Goal: Information Seeking & Learning: Learn about a topic

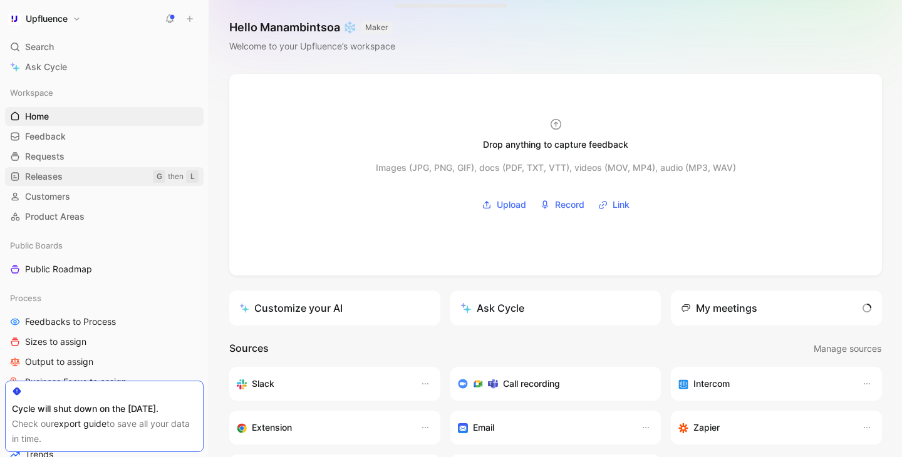
click at [81, 173] on link "Releases G then L" at bounding box center [104, 176] width 198 height 19
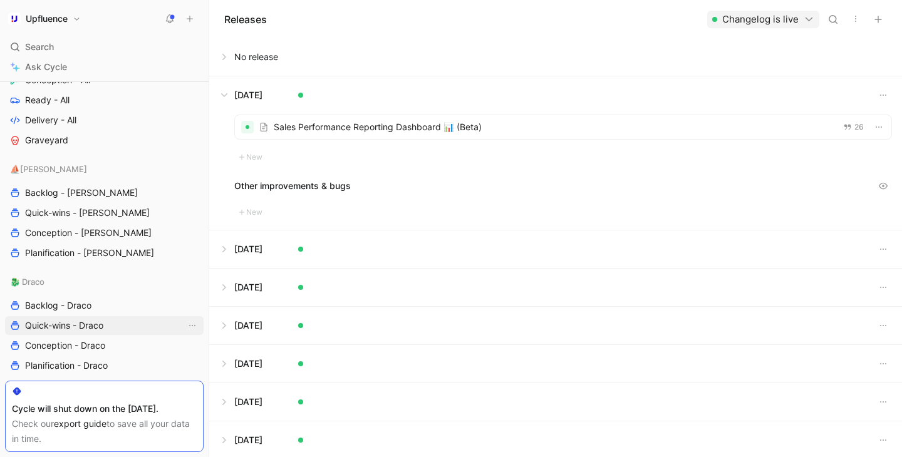
scroll to position [579, 0]
click at [94, 234] on span "Conception - [PERSON_NAME]" at bounding box center [88, 233] width 126 height 13
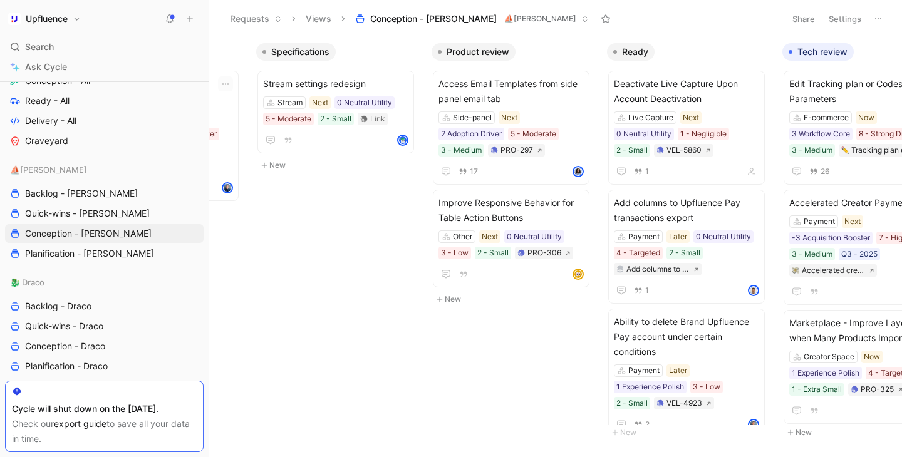
scroll to position [0, 555]
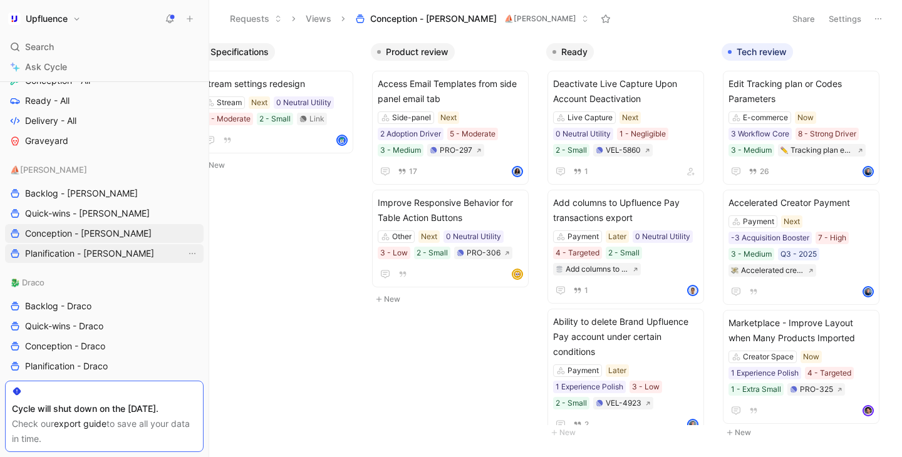
click at [128, 254] on link "Planification - [PERSON_NAME]" at bounding box center [104, 253] width 198 height 19
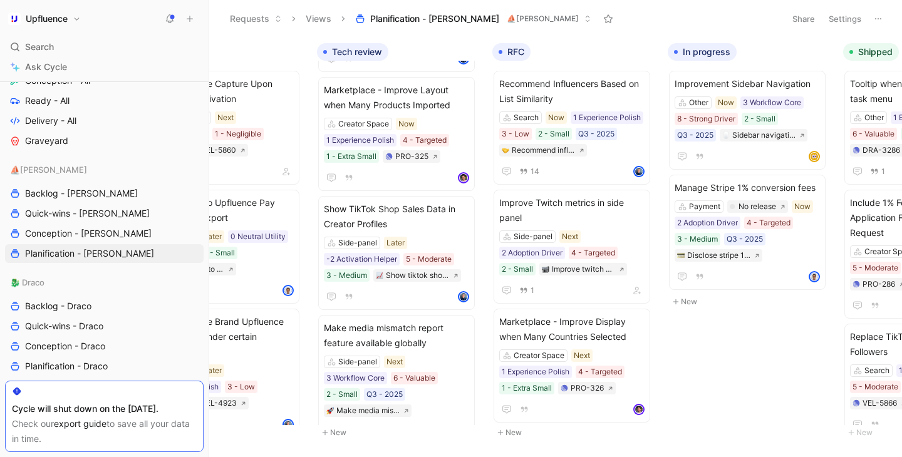
scroll to position [0, 204]
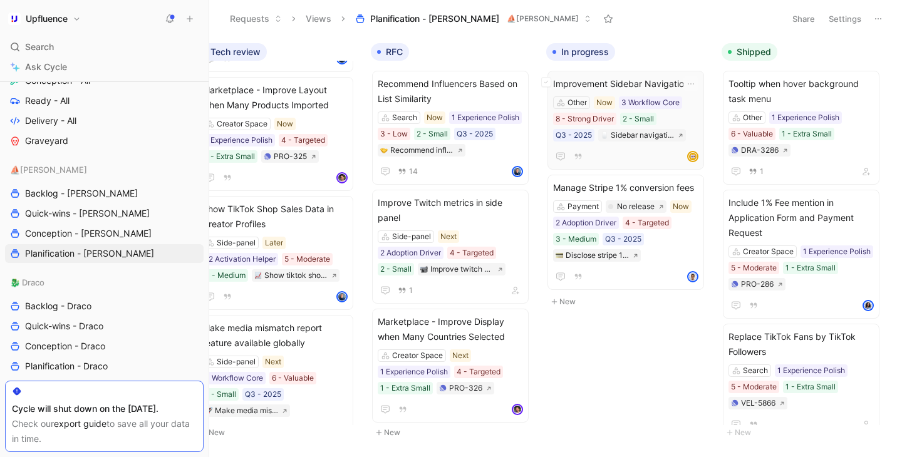
click at [658, 148] on div "Improvement Sidebar Navigation Other Now 3 Workflow Core 8 - Strong Driver 2 - …" at bounding box center [625, 120] width 145 height 88
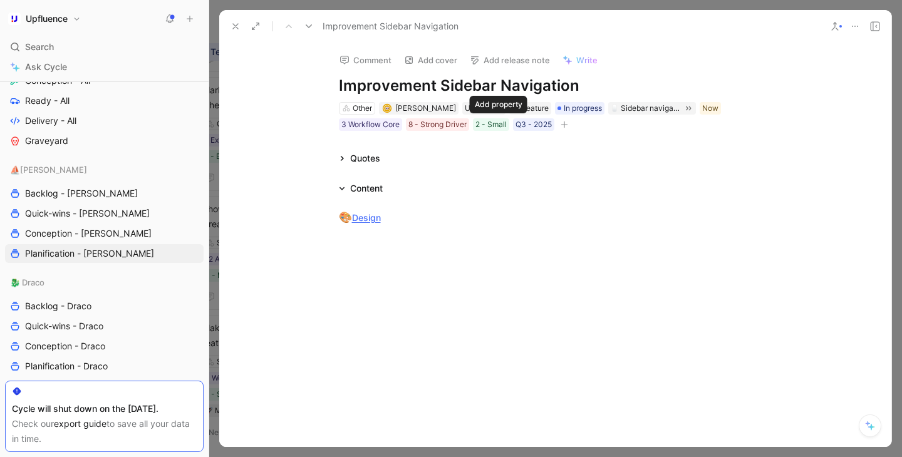
click at [558, 124] on button "button" at bounding box center [564, 124] width 13 height 13
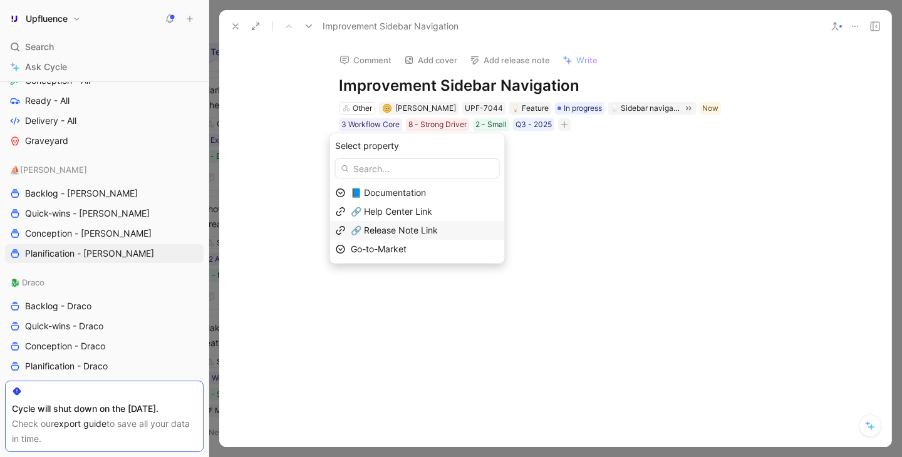
click at [434, 224] on div "🔗 Release Note Link" at bounding box center [425, 230] width 148 height 15
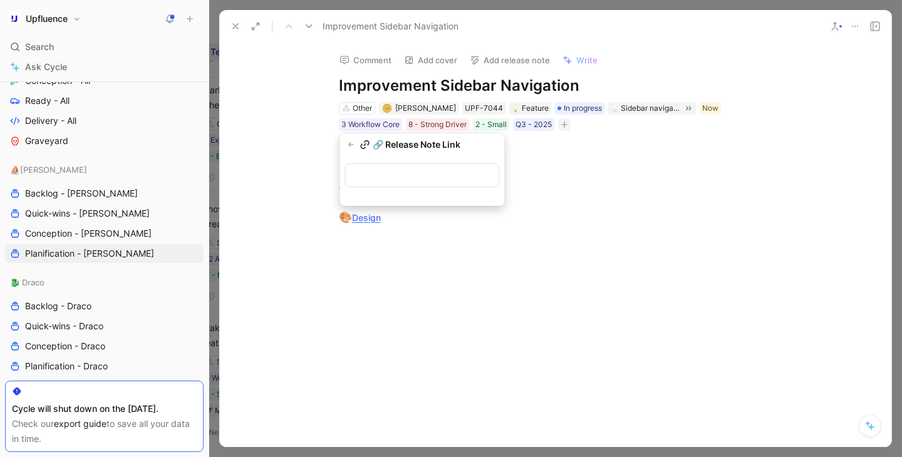
type input "[URL][DOMAIN_NAME]"
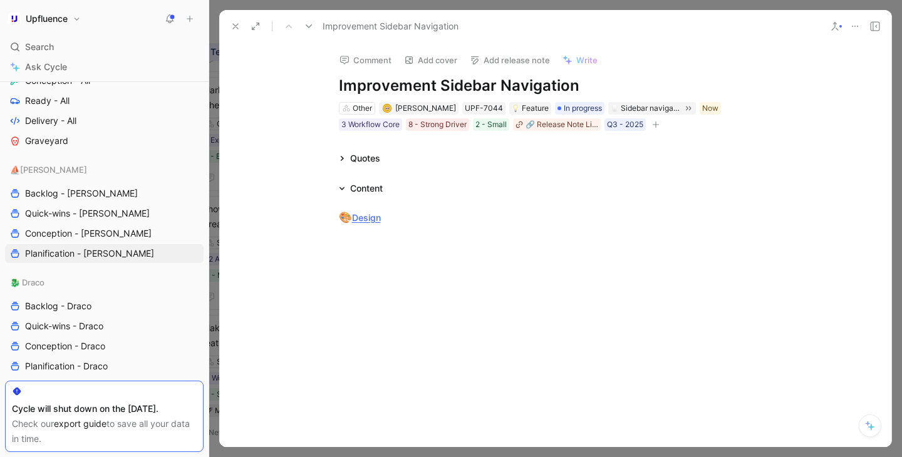
click at [652, 125] on icon "button" at bounding box center [656, 125] width 8 height 8
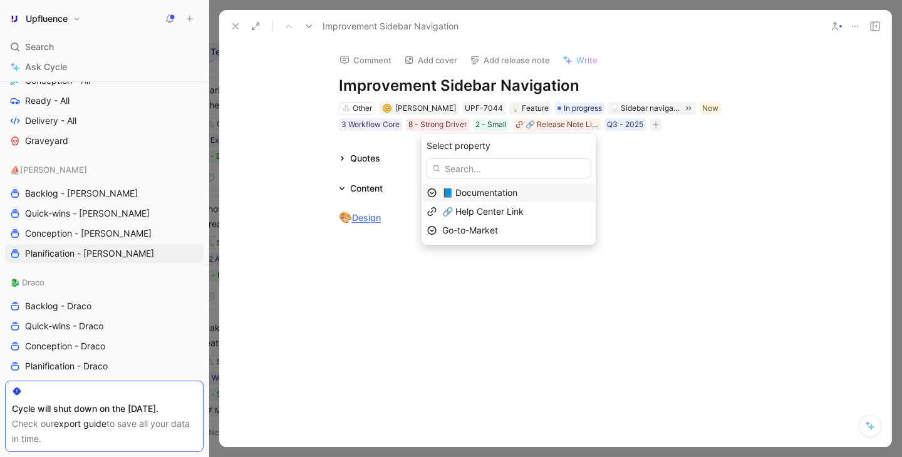
click at [514, 196] on span "📘 Documentation" at bounding box center [479, 192] width 75 height 11
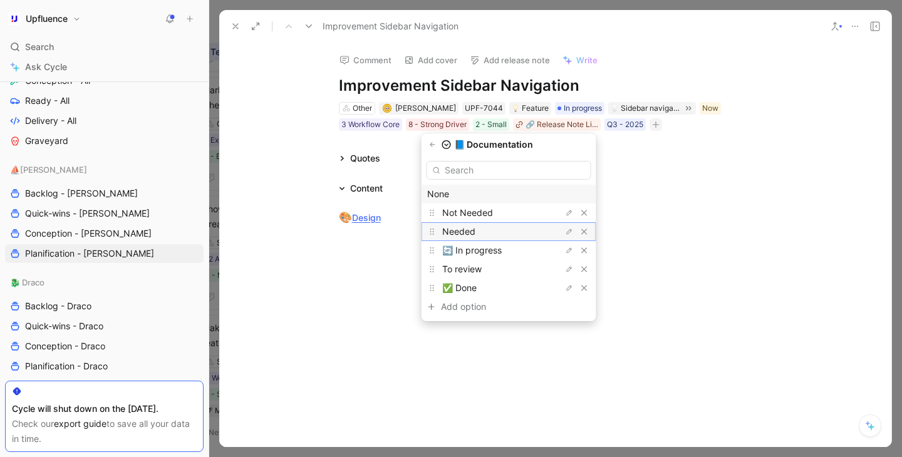
click at [513, 237] on div "Needed" at bounding box center [489, 231] width 94 height 15
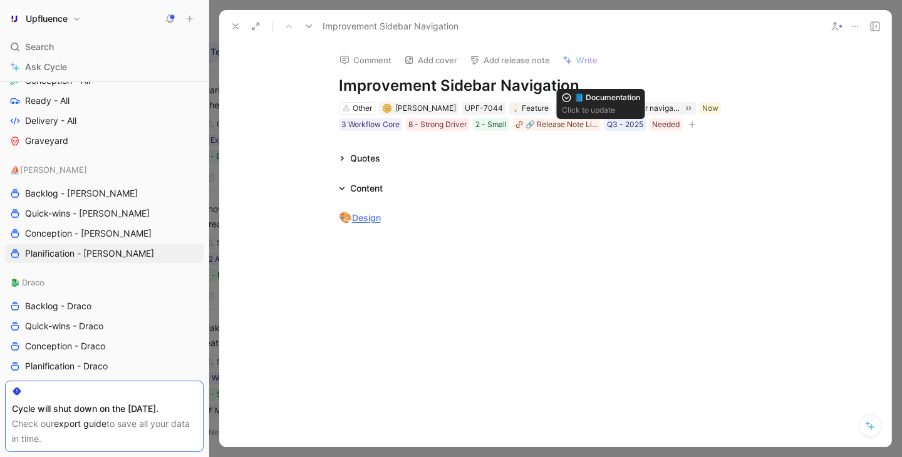
click at [688, 121] on icon "button" at bounding box center [692, 125] width 8 height 8
click at [239, 24] on icon at bounding box center [235, 26] width 10 height 10
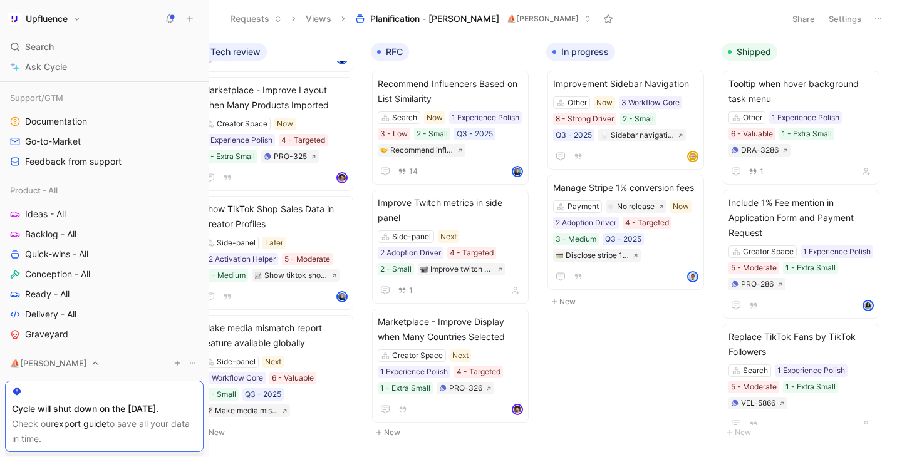
scroll to position [375, 0]
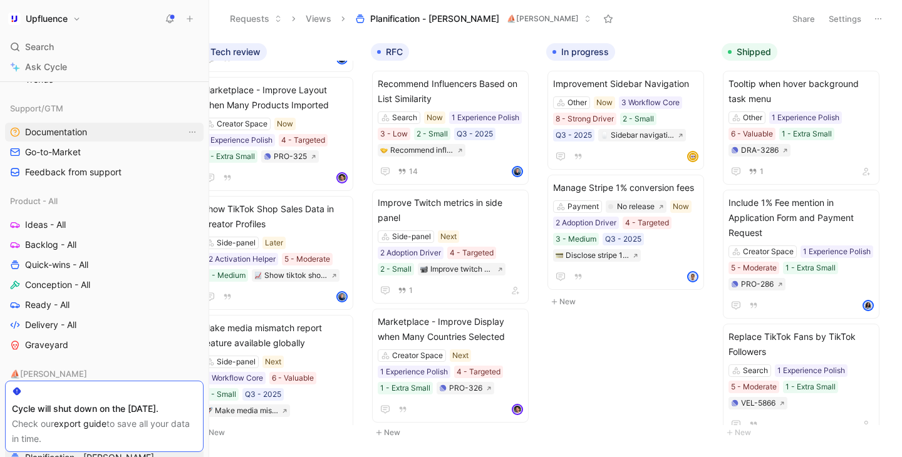
click at [67, 128] on span "Documentation" at bounding box center [56, 132] width 62 height 13
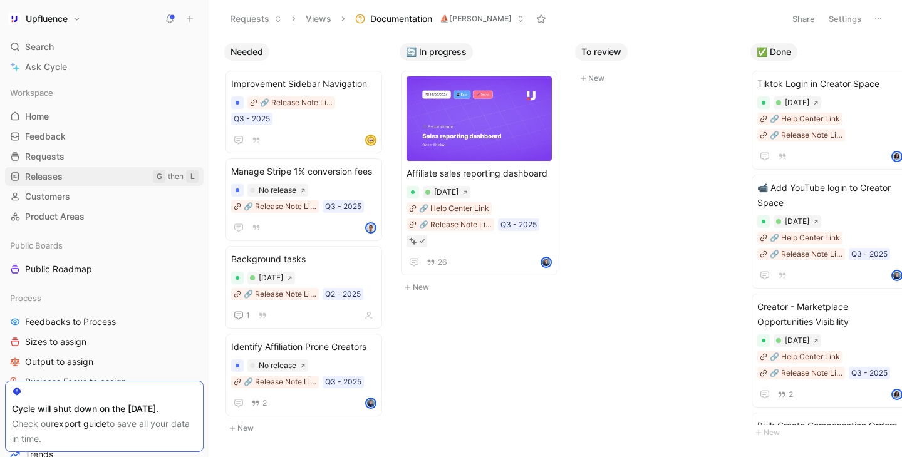
click at [56, 167] on link "Releases G then L" at bounding box center [104, 176] width 198 height 19
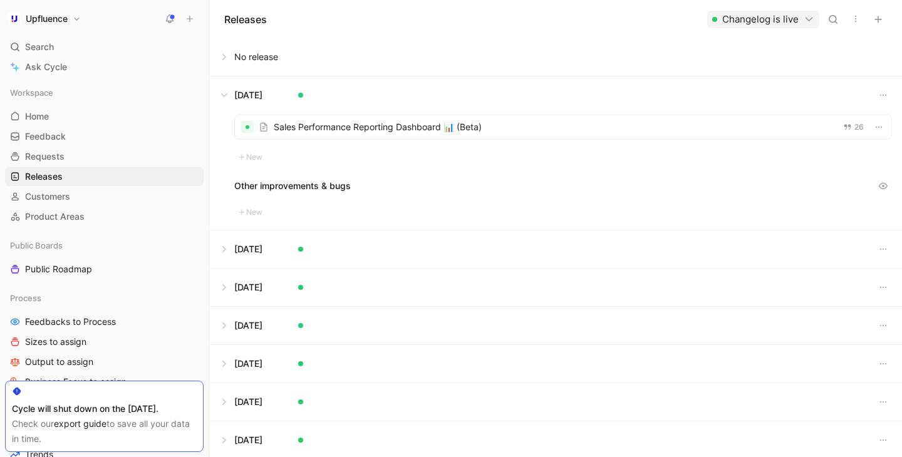
click at [235, 60] on button at bounding box center [555, 57] width 691 height 38
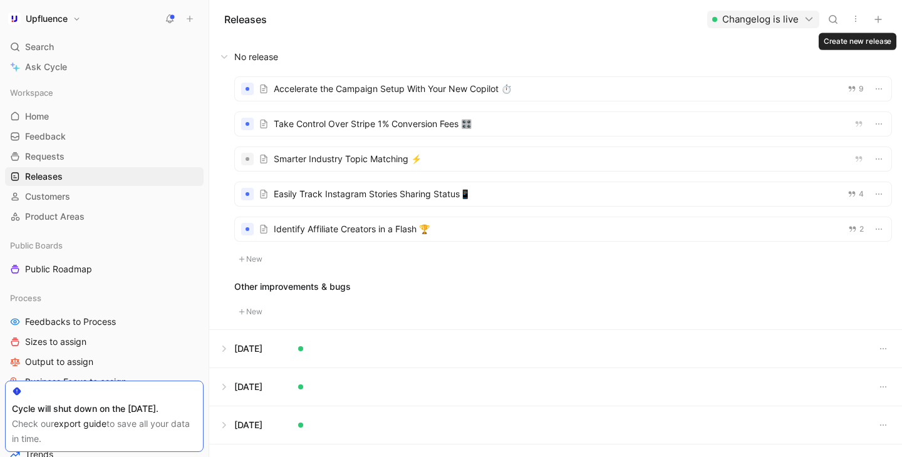
click at [880, 21] on icon "button" at bounding box center [878, 19] width 10 height 10
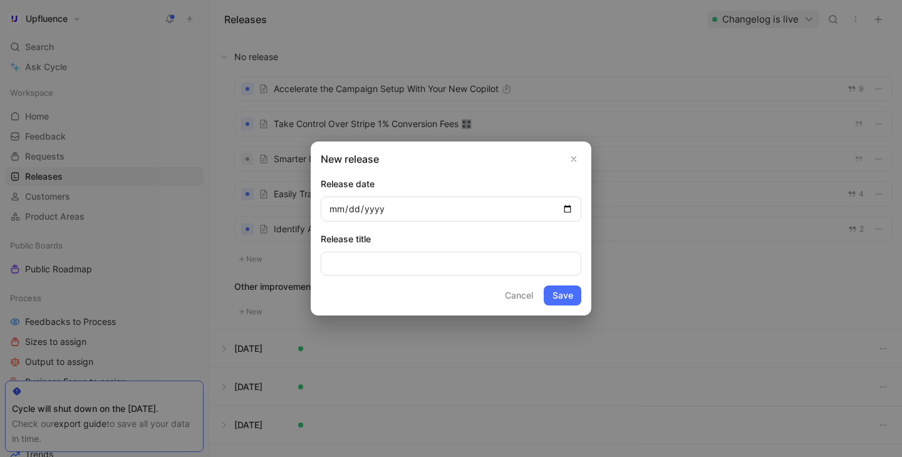
click at [572, 157] on use "Close" at bounding box center [574, 159] width 4 height 4
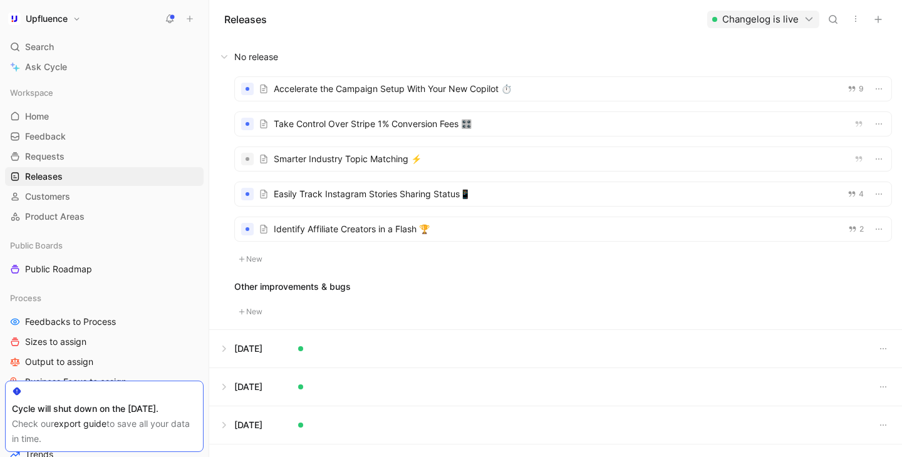
click at [255, 258] on button "New" at bounding box center [250, 259] width 33 height 15
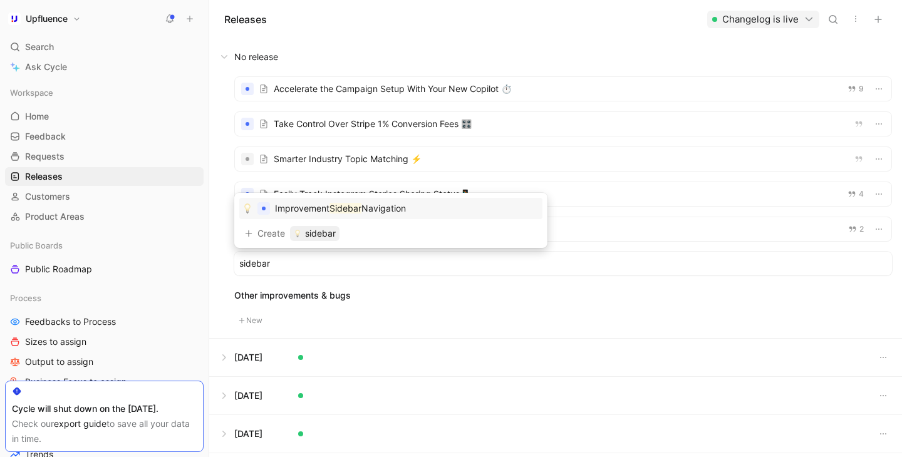
type input "sidebar"
click at [404, 215] on div "Improvement Sidebar Navigation" at bounding box center [340, 208] width 131 height 15
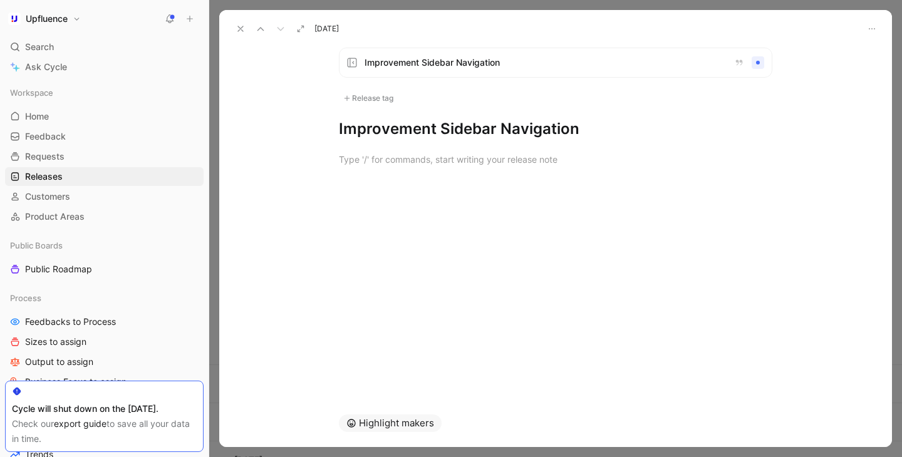
click at [476, 132] on h1 "Improvement Sidebar Navigation" at bounding box center [555, 129] width 433 height 20
drag, startPoint x: 480, startPoint y: 128, endPoint x: 583, endPoint y: 128, distance: 103.3
click at [583, 128] on h1 "Sidebar Navigation Improvement" at bounding box center [555, 129] width 433 height 20
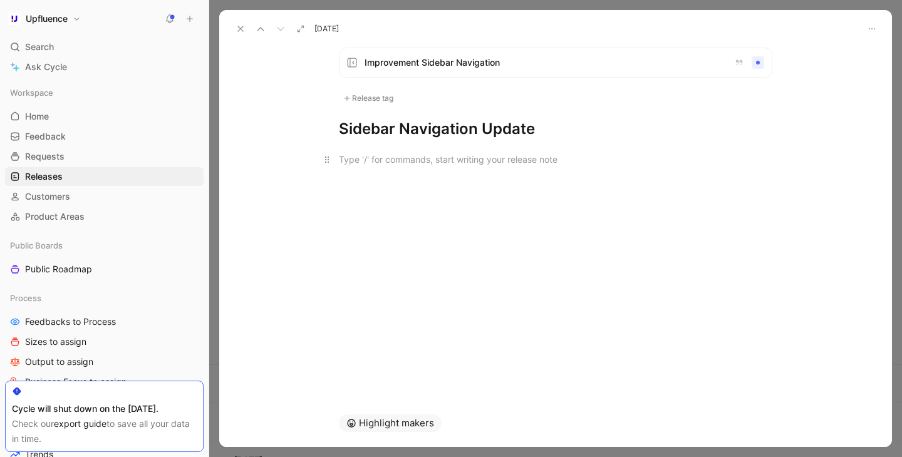
click at [464, 167] on p at bounding box center [555, 159] width 481 height 21
click at [553, 58] on span "Improvement Sidebar Navigation" at bounding box center [543, 62] width 359 height 15
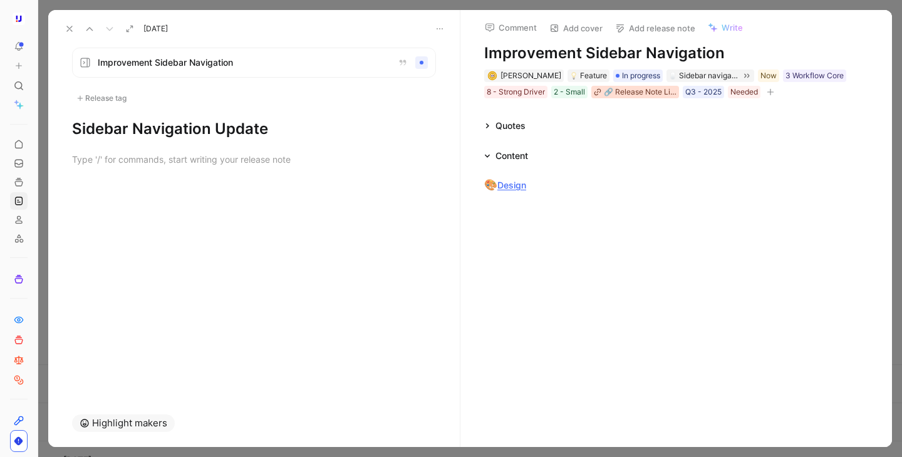
click at [622, 87] on div "🔗 Release Note Link" at bounding box center [640, 92] width 73 height 13
click at [620, 142] on input "[URL][DOMAIN_NAME]" at bounding box center [656, 143] width 155 height 24
click at [646, 101] on div "🔗 Release Note Link [URL][DOMAIN_NAME]" at bounding box center [656, 131] width 170 height 61
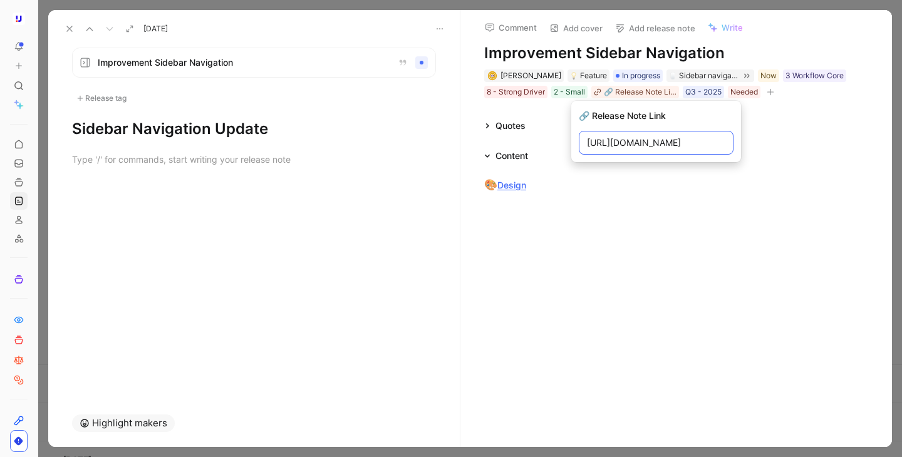
click at [636, 140] on input "[URL][DOMAIN_NAME]" at bounding box center [656, 143] width 155 height 24
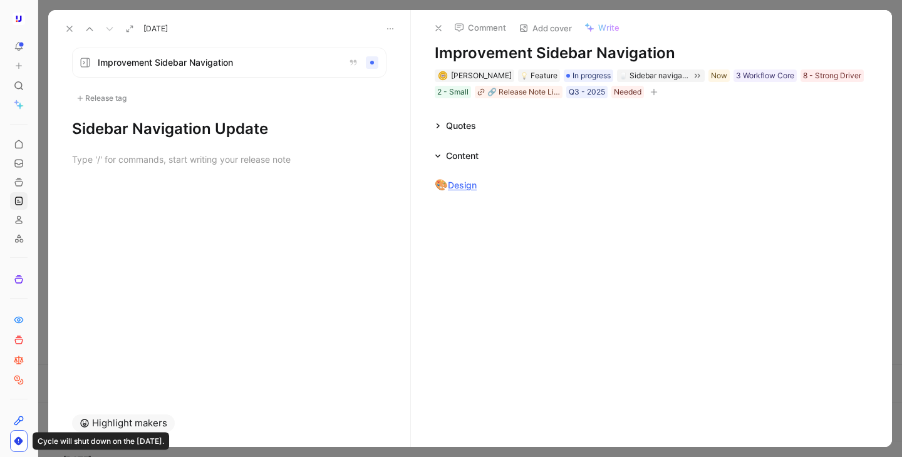
click at [436, 28] on icon at bounding box center [438, 28] width 10 height 10
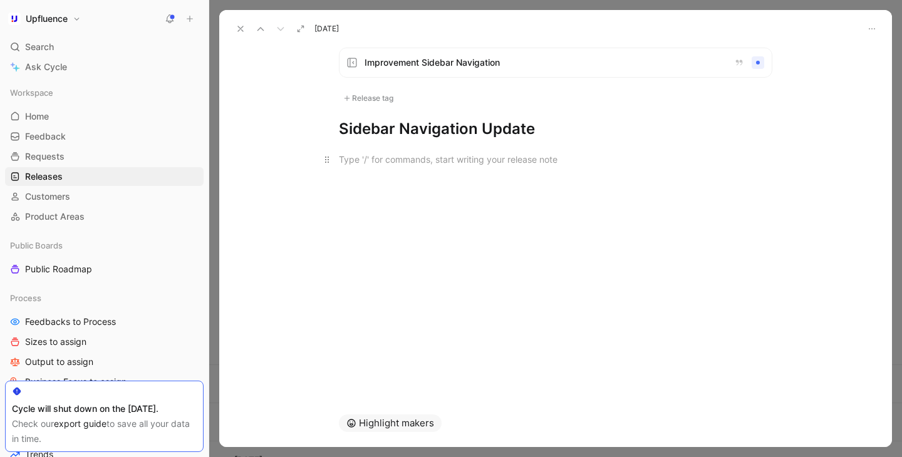
click at [471, 160] on div at bounding box center [555, 159] width 433 height 13
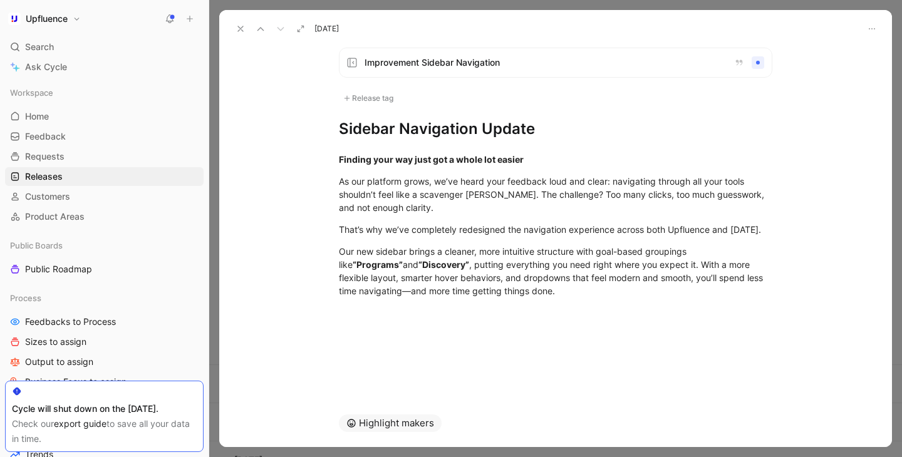
click at [552, 125] on h1 "Sidebar Navigation Update" at bounding box center [555, 129] width 433 height 20
click at [239, 30] on use at bounding box center [240, 28] width 5 height 5
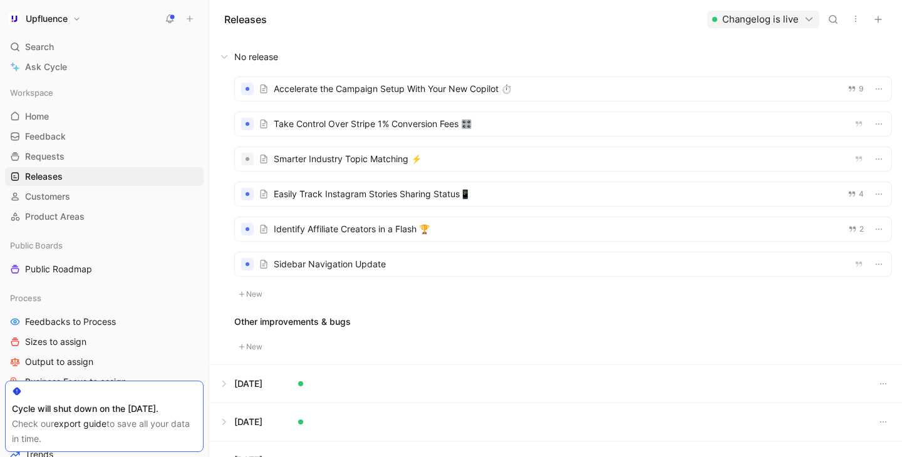
click at [462, 272] on div at bounding box center [563, 264] width 656 height 24
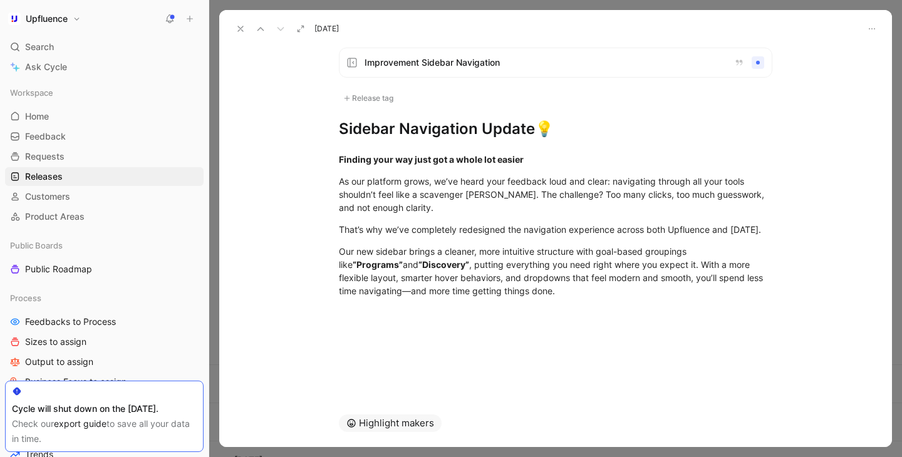
click at [394, 100] on div "Release tag" at bounding box center [368, 98] width 59 height 15
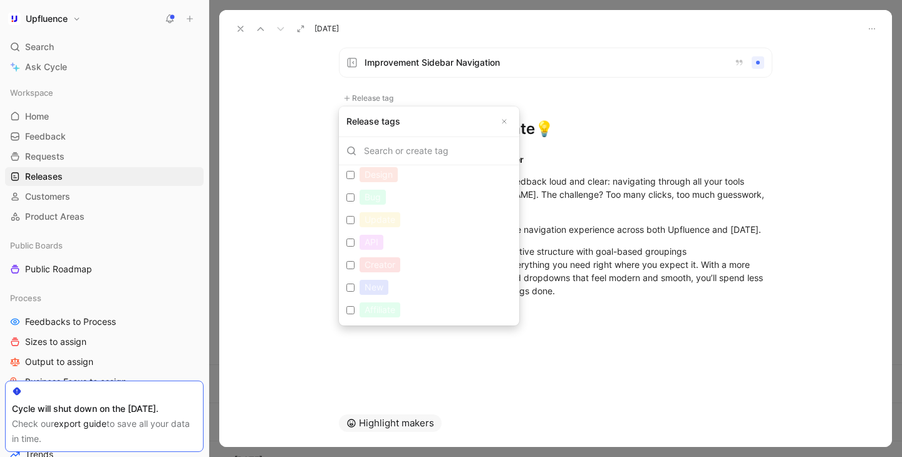
scroll to position [98, 0]
click at [390, 286] on label "New Edit" at bounding box center [428, 286] width 175 height 23
click at [354, 286] on input "New Edit" at bounding box center [350, 287] width 8 height 8
checkbox input "true"
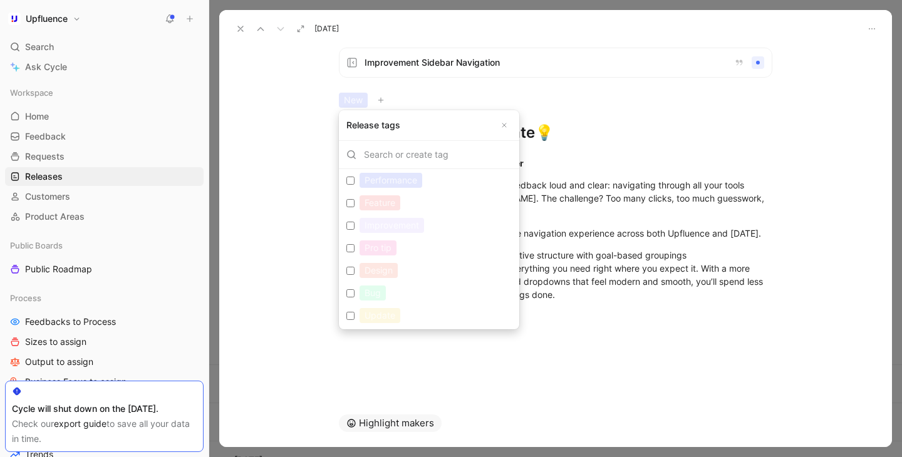
scroll to position [0, 0]
click at [398, 228] on div "Improvement" at bounding box center [391, 230] width 64 height 15
click at [354, 228] on input "Improvement Edit" at bounding box center [350, 231] width 8 height 8
checkbox input "true"
click at [400, 183] on div "Performance" at bounding box center [390, 185] width 63 height 15
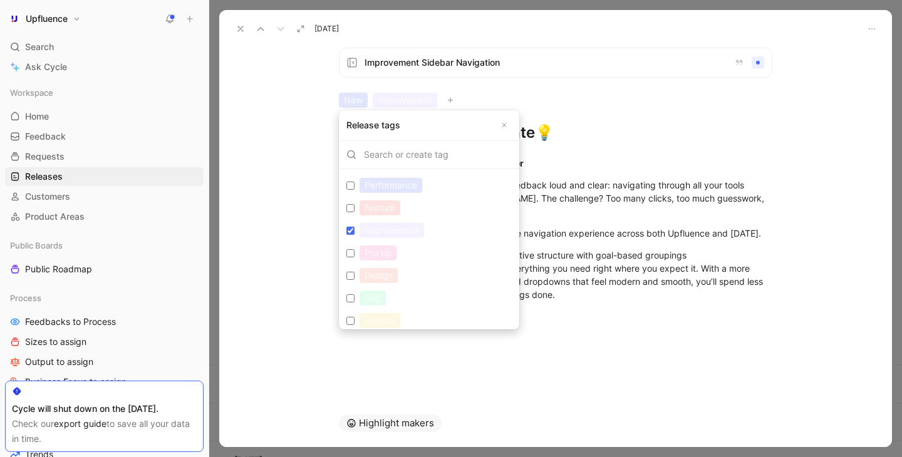
click at [354, 183] on input "Performance Edit" at bounding box center [350, 186] width 8 height 8
click at [403, 187] on div "Performance" at bounding box center [390, 185] width 63 height 15
click at [354, 187] on input "Performance Edit" at bounding box center [350, 186] width 8 height 8
checkbox input "false"
click at [381, 316] on div "Update" at bounding box center [379, 320] width 41 height 15
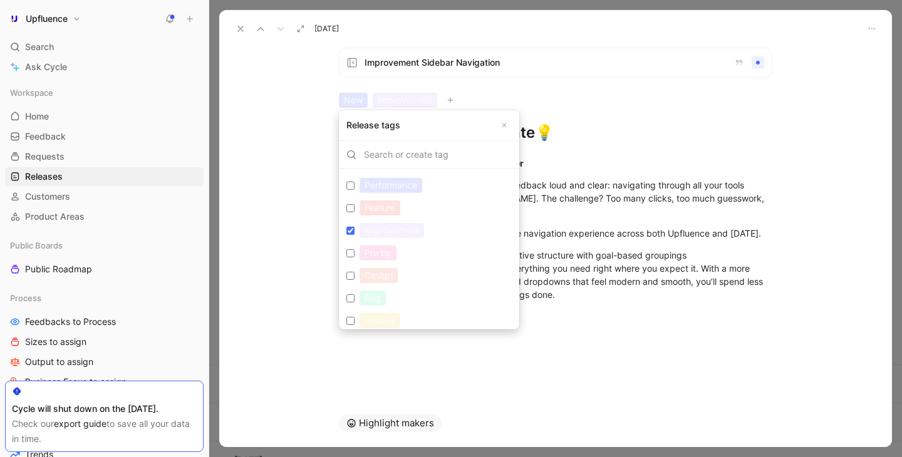
click at [354, 317] on input "Update Edit" at bounding box center [350, 321] width 8 height 8
checkbox input "true"
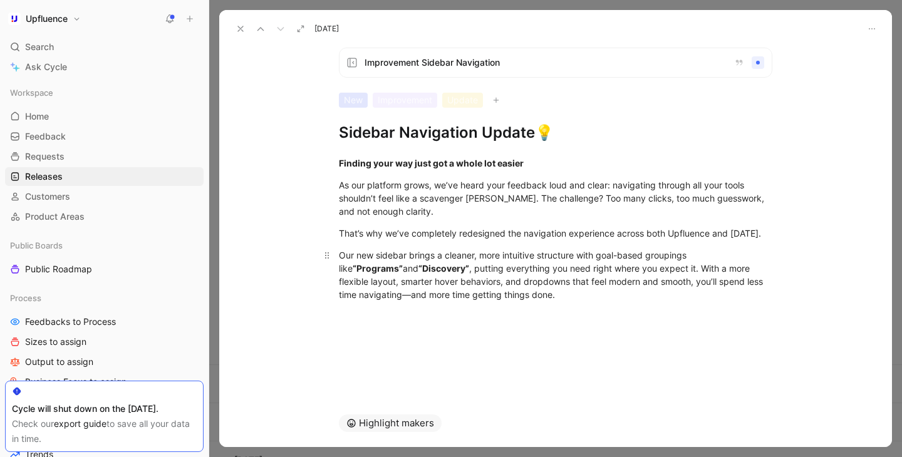
click at [505, 301] on div "Our new sidebar brings a cleaner, more intuitive structure with goal-based grou…" at bounding box center [555, 275] width 433 height 53
click at [438, 210] on div "As our platform grows, we’ve heard your feedback loud and clear: navigating thr…" at bounding box center [555, 197] width 433 height 39
click at [413, 168] on div "Finding your way just got a whole lot easier" at bounding box center [555, 163] width 433 height 13
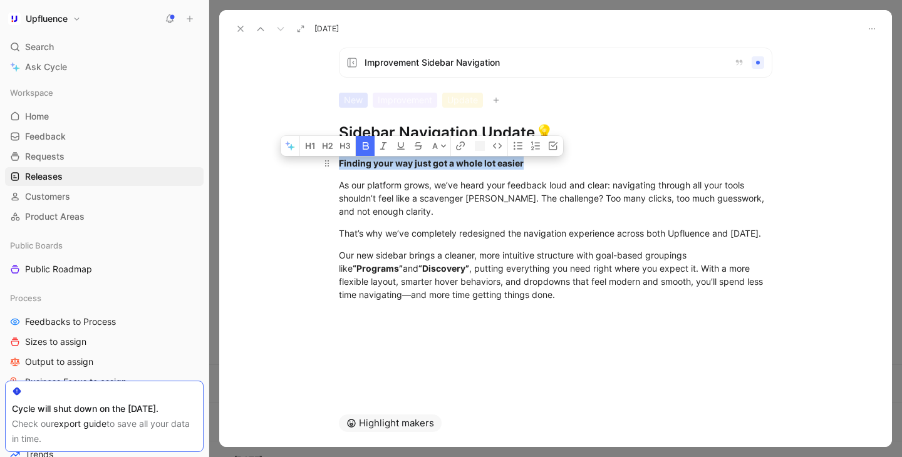
click at [413, 168] on div "Finding your way just got a whole lot easier" at bounding box center [555, 163] width 433 height 13
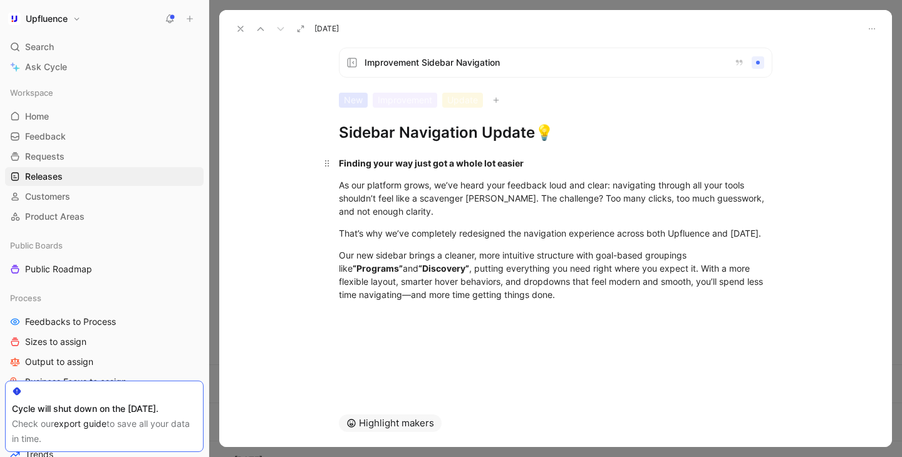
click at [420, 163] on strong "Finding your way just got a whole lot easier" at bounding box center [431, 163] width 185 height 11
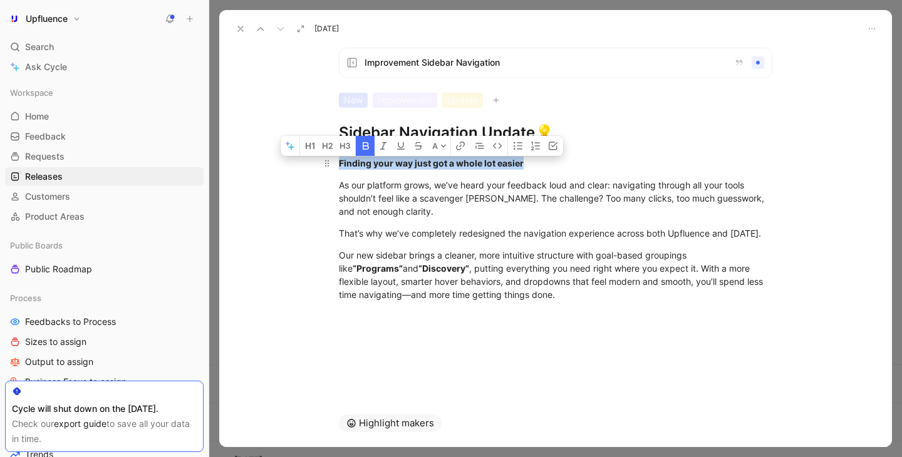
click at [420, 163] on strong "Finding your way just got a whole lot easier" at bounding box center [431, 163] width 185 height 11
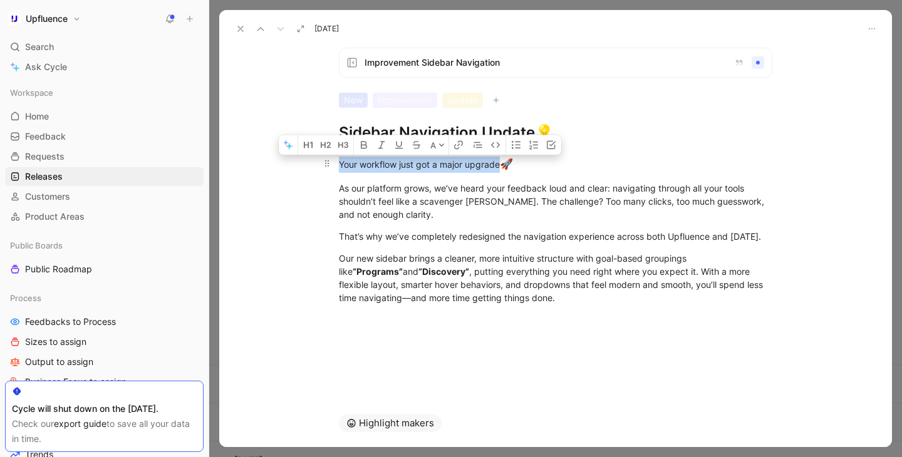
drag, startPoint x: 500, startPoint y: 165, endPoint x: 334, endPoint y: 164, distance: 165.9
click at [334, 164] on p "Your workflow just got a major upgrade 🚀" at bounding box center [555, 165] width 481 height 24
click at [364, 149] on icon "button" at bounding box center [364, 145] width 10 height 10
click at [396, 242] on div "That’s why we’ve completely redesigned the navigation experience across both Up…" at bounding box center [555, 236] width 433 height 13
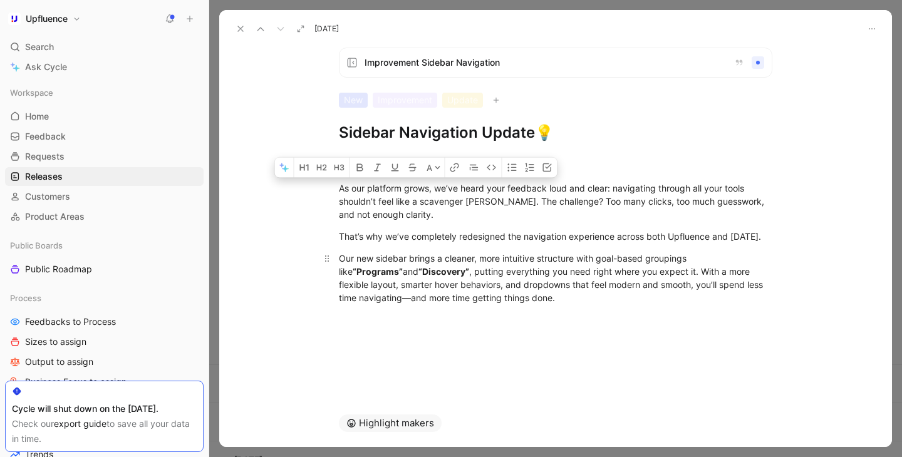
drag, startPoint x: 339, startPoint y: 187, endPoint x: 523, endPoint y: 307, distance: 220.7
click at [523, 307] on div "Your workflow just got a major upgrade 🚀 As our platform grows, we’ve heard you…" at bounding box center [555, 230] width 672 height 175
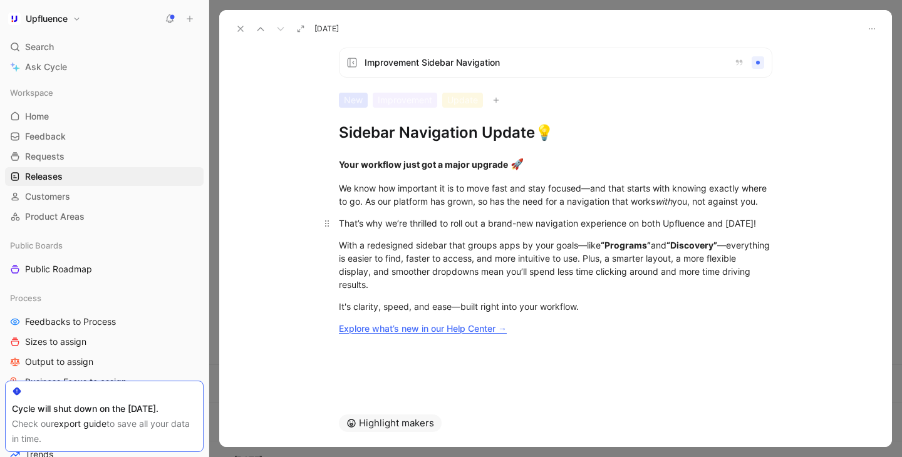
click at [481, 230] on div "That’s why we’re thrilled to roll out a brand-new navigation experience on both…" at bounding box center [555, 223] width 433 height 13
click at [468, 208] on div "We know how important it is to move fast and stay focused—and that starts with …" at bounding box center [555, 195] width 433 height 26
click at [593, 190] on div "We know how important it is to move fast and stay focused—and that starts with …" at bounding box center [555, 195] width 433 height 26
drag, startPoint x: 694, startPoint y: 203, endPoint x: 763, endPoint y: 201, distance: 68.9
click at [763, 201] on div "We know how important it is to move fast and stay focused and that starts with …" at bounding box center [555, 195] width 433 height 26
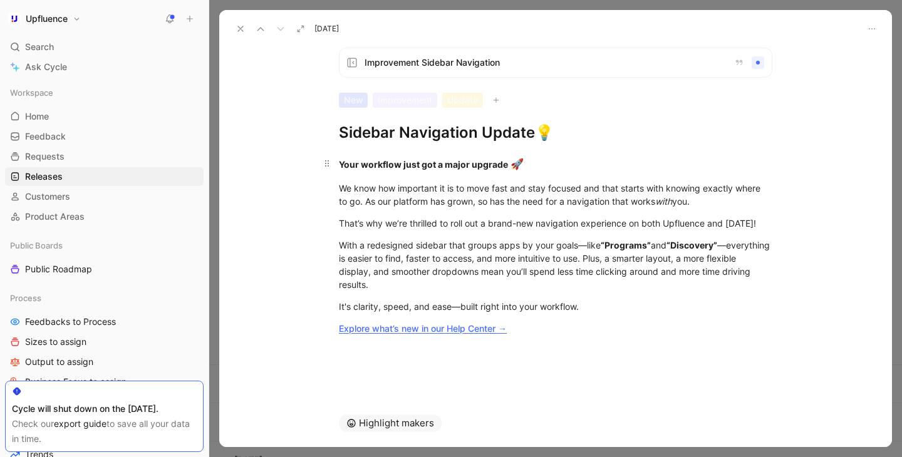
click at [371, 167] on strong "Your workflow just got a major upgrade" at bounding box center [423, 164] width 169 height 11
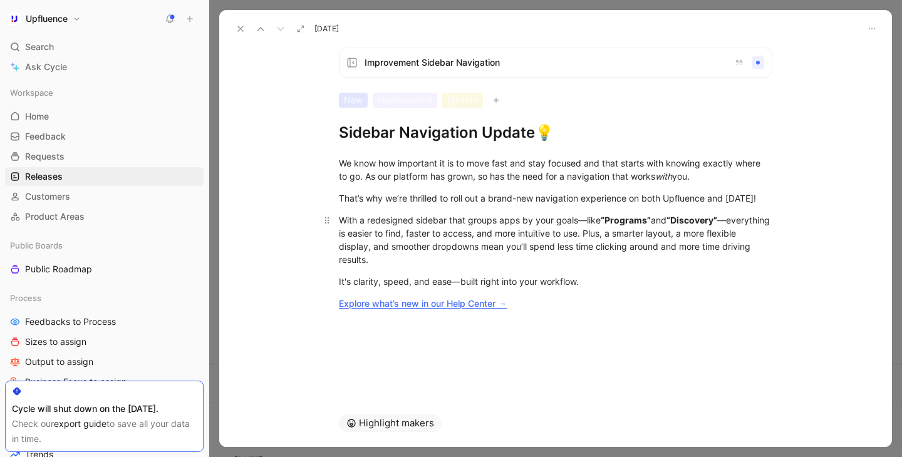
click at [449, 226] on div "With a redesigned sidebar that groups apps by your goals—like “Programs” and “D…" at bounding box center [555, 240] width 433 height 53
click at [435, 205] on div "That’s why we’re thrilled to roll out a brand-new navigation experience on both…" at bounding box center [555, 198] width 433 height 13
click at [416, 227] on div "With a redesigned sidebar that groups apps by your goals—like “Programs” and “D…" at bounding box center [555, 240] width 433 height 53
click at [587, 237] on div "With a redesigned sidebar that groups apps by your goals—like “Programs” and “D…" at bounding box center [555, 240] width 433 height 53
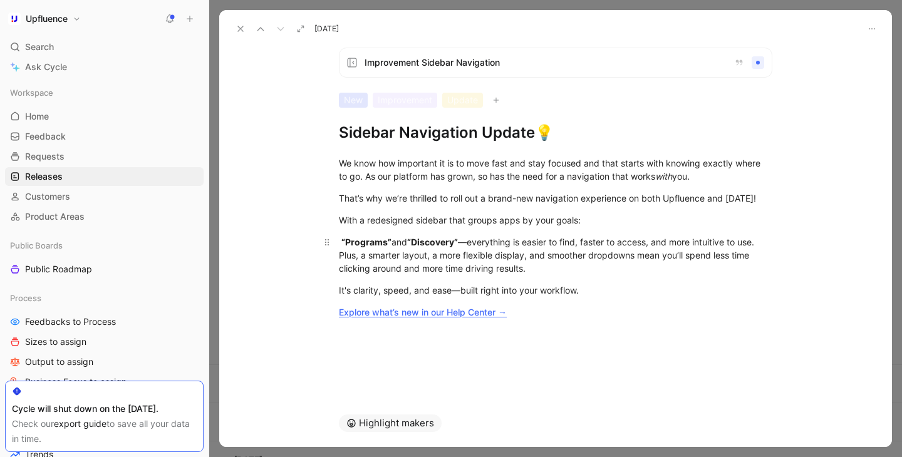
click at [395, 256] on div "“Programs” and “Discovery” —everything is easier to find, faster to access, and…" at bounding box center [555, 254] width 433 height 39
click at [339, 254] on div "“Programs” and “Discovery” —everything is easier to find, faster to access, and…" at bounding box center [555, 254] width 433 height 39
click at [341, 254] on div "“Programs” and “Discovery” —everything is easier to find, faster to access, and…" at bounding box center [555, 254] width 433 height 39
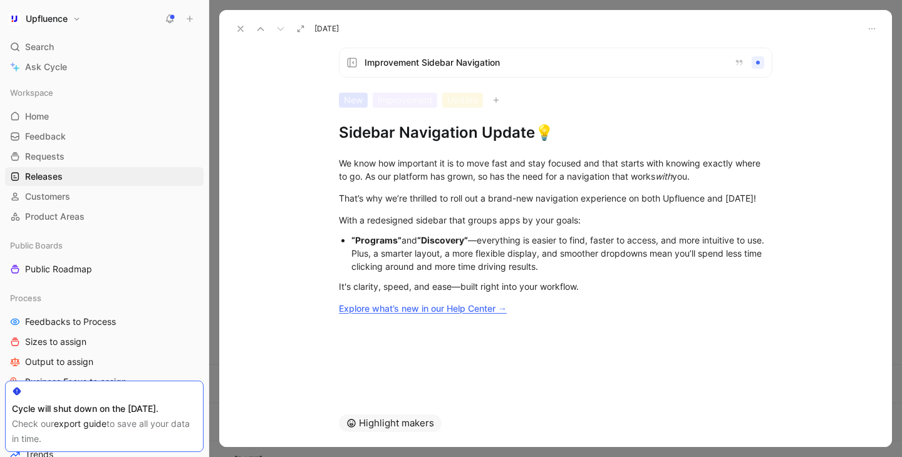
click at [403, 254] on div "“Programs” and “Discovery” —everything is easier to find, faster to access, and…" at bounding box center [561, 253] width 421 height 39
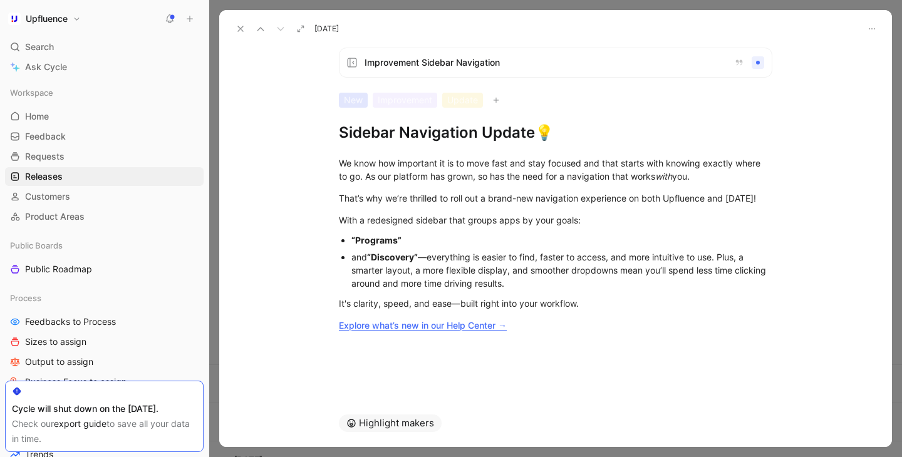
click at [428, 269] on div "and “Discovery” —everything is easier to find, faster to access, and more intui…" at bounding box center [561, 269] width 421 height 39
drag, startPoint x: 420, startPoint y: 271, endPoint x: 517, endPoint y: 300, distance: 101.8
click at [517, 290] on div "and “Discovery’ everything is easier to find, faster to access, and more intuit…" at bounding box center [561, 269] width 421 height 39
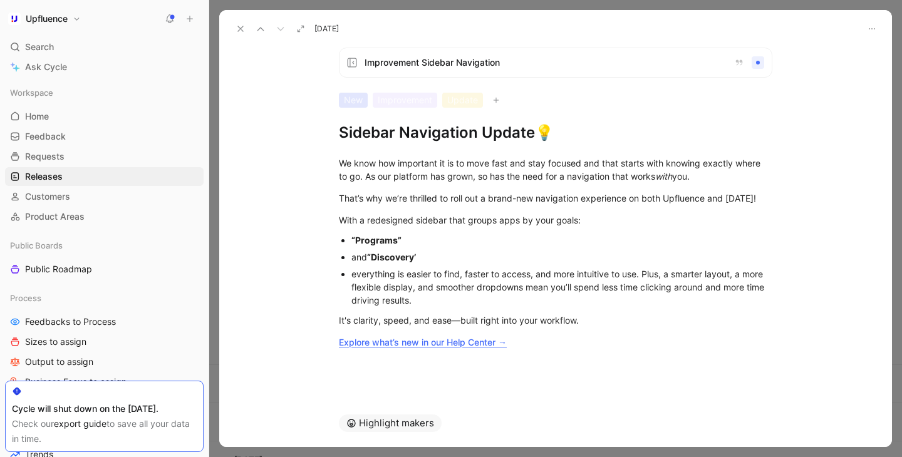
click at [363, 299] on div "everything is easier to find, faster to access, and more intuitive to use. Plus…" at bounding box center [561, 286] width 421 height 39
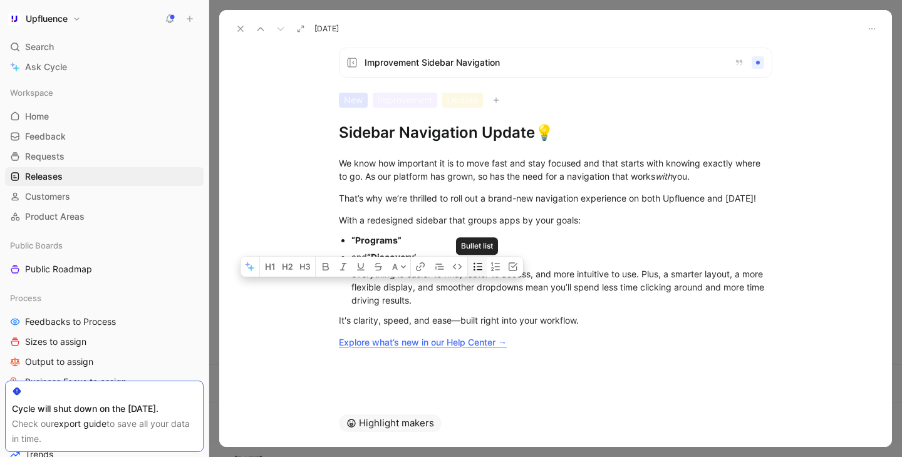
click at [479, 267] on icon "button" at bounding box center [477, 267] width 9 height 8
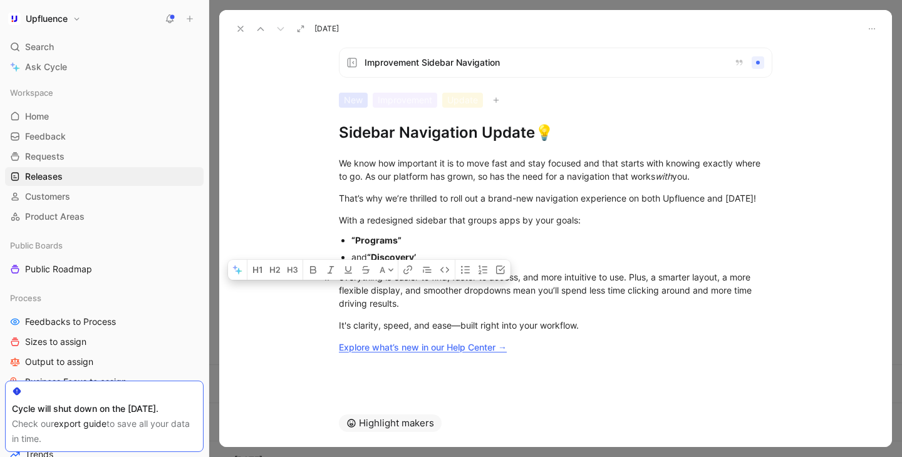
click at [449, 310] on div "everything is easier to find, faster to access, and more intuitive to use. Plus…" at bounding box center [555, 289] width 433 height 39
click at [343, 289] on div "everything is easier to find, faster to access, and more intuitive to use. Plus…" at bounding box center [555, 289] width 433 height 39
click at [353, 245] on strong "“Programs”" at bounding box center [376, 240] width 50 height 11
click at [497, 247] on div "‘Programs”" at bounding box center [561, 240] width 421 height 13
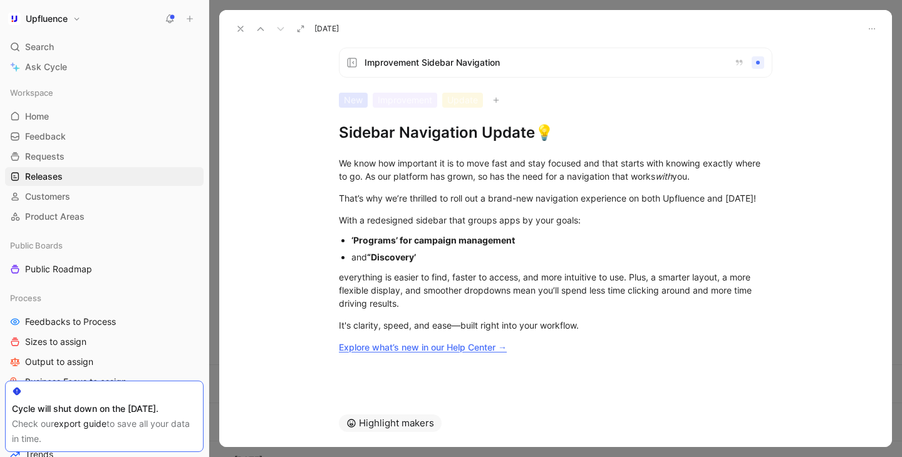
drag, startPoint x: 400, startPoint y: 254, endPoint x: 536, endPoint y: 255, distance: 135.9
click at [536, 247] on div "‘Programs’ for campaign management" at bounding box center [561, 240] width 421 height 13
drag, startPoint x: 399, startPoint y: 253, endPoint x: 561, endPoint y: 254, distance: 162.2
click at [561, 247] on div "‘Programs’ for campaign management" at bounding box center [561, 240] width 421 height 13
click at [400, 231] on icon "button" at bounding box center [400, 233] width 10 height 10
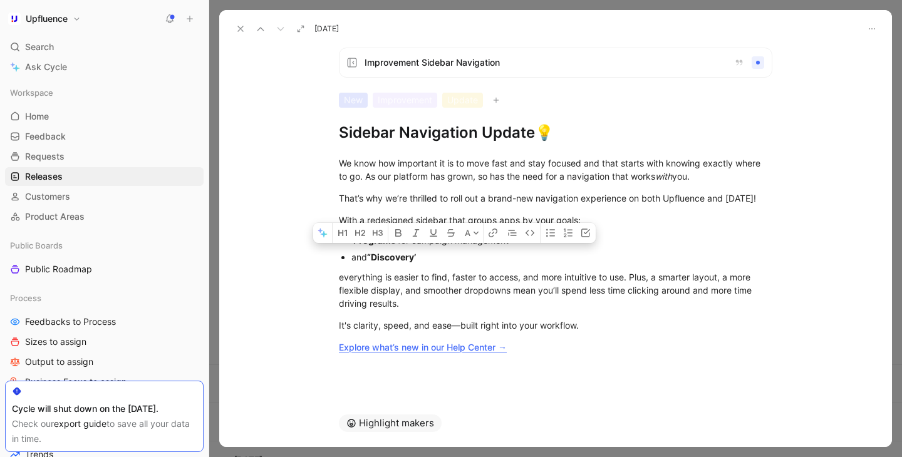
click at [372, 262] on strong "“Discovery’" at bounding box center [391, 257] width 49 height 11
click at [456, 264] on div "and ‘Discovery’" at bounding box center [561, 256] width 421 height 13
drag, startPoint x: 419, startPoint y: 271, endPoint x: 537, endPoint y: 270, distance: 117.7
click at [537, 264] on div "and ‘Discovery’ for creator sourcing" at bounding box center [561, 256] width 421 height 13
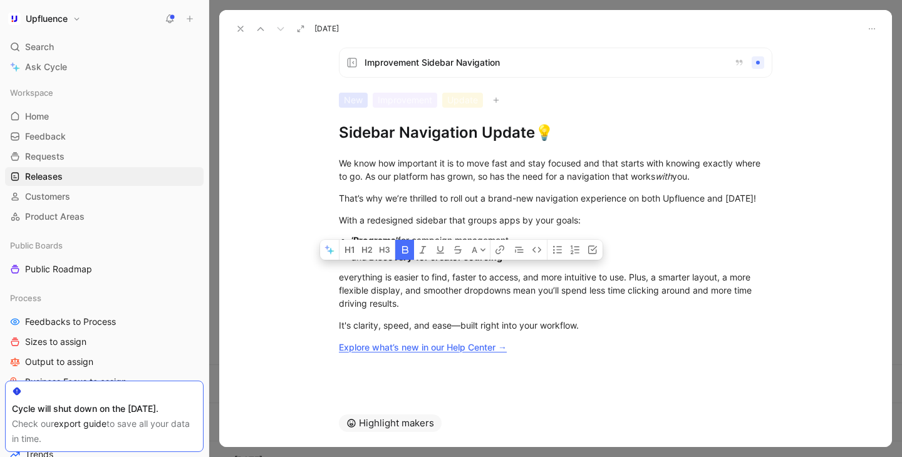
click at [404, 241] on button "button" at bounding box center [404, 250] width 19 height 20
click at [483, 290] on div "everything is easier to find, faster to access, and more intuitive to use. Plus…" at bounding box center [555, 289] width 433 height 39
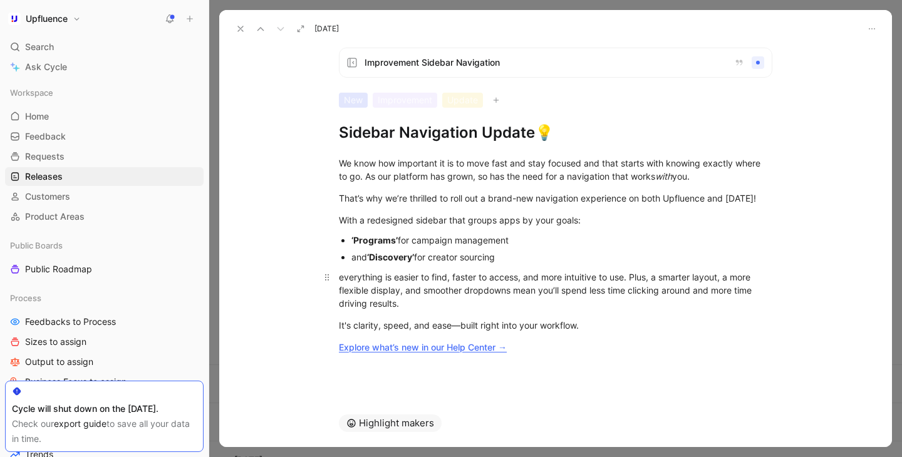
click at [343, 291] on div "everything is easier to find, faster to access, and more intuitive to use. Plus…" at bounding box center [555, 289] width 433 height 39
click at [427, 310] on div "Everything is easier to find, faster to access, and more intuitive to use. Plus…" at bounding box center [555, 289] width 433 height 39
drag, startPoint x: 337, startPoint y: 290, endPoint x: 630, endPoint y: 294, distance: 292.4
click at [630, 294] on p "Everything is easier to find, faster to access, and more intuitive to use. Plus…" at bounding box center [555, 290] width 481 height 47
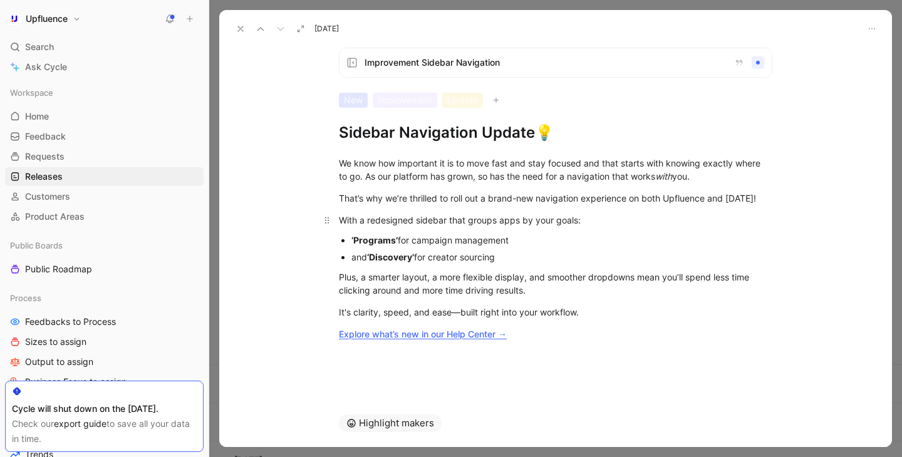
drag, startPoint x: 577, startPoint y: 233, endPoint x: 593, endPoint y: 233, distance: 16.3
click at [593, 227] on div "With a redesigned sidebar that groups apps by your goals:" at bounding box center [555, 220] width 433 height 13
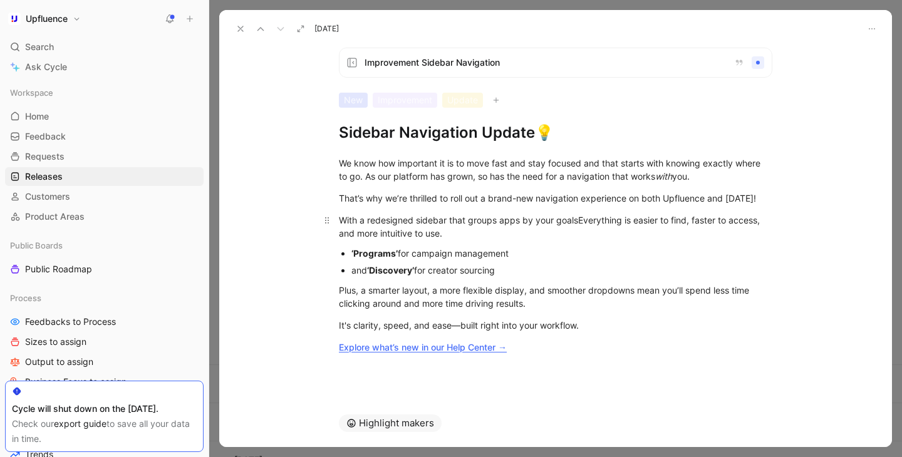
click at [577, 234] on div "With a redesigned sidebar that groups apps by your goalsEverything is easier to…" at bounding box center [555, 227] width 433 height 26
click at [588, 237] on div "With a redesigned sidebar that groups apps by your goals, Everything is easier …" at bounding box center [555, 227] width 433 height 26
click at [508, 240] on div "With a redesigned sidebar that groups apps by your goals, everything is easier …" at bounding box center [555, 227] width 433 height 26
click at [652, 240] on div "With a redesigned sidebar that groups apps by your goals, everything is easier …" at bounding box center [555, 227] width 433 height 26
click at [582, 235] on div "With a redesigned sidebar that groups apps by your goals, everything is easier …" at bounding box center [555, 227] width 433 height 26
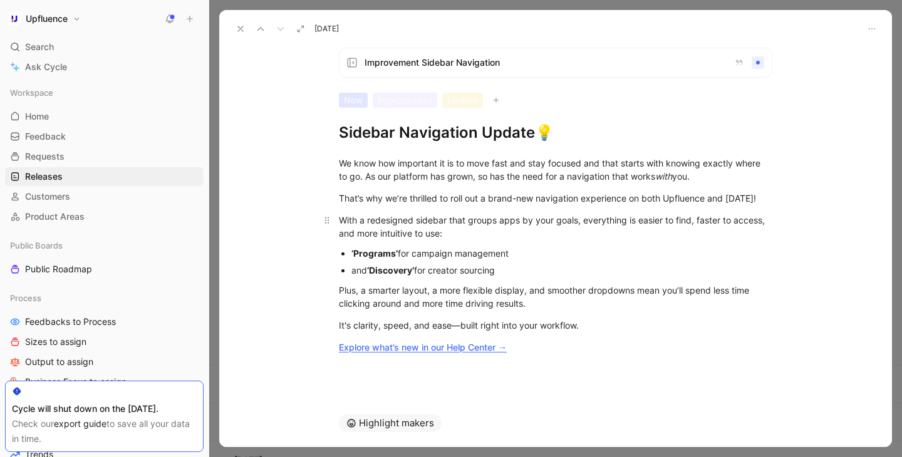
click at [697, 235] on div "With a redesigned sidebar that groups apps by your goals, everything is easier …" at bounding box center [555, 227] width 433 height 26
drag, startPoint x: 697, startPoint y: 235, endPoint x: 786, endPoint y: 238, distance: 89.0
click at [786, 238] on p "With a redesigned sidebar that groups apps by your goals, everything is easier …" at bounding box center [555, 227] width 481 height 34
click at [781, 234] on p "With a redesigned sidebar that groups apps by your goals, everything is easier …" at bounding box center [555, 227] width 481 height 34
click at [698, 237] on div "With a redesigned sidebar that groups apps by your goals, everything is easier …" at bounding box center [555, 227] width 433 height 26
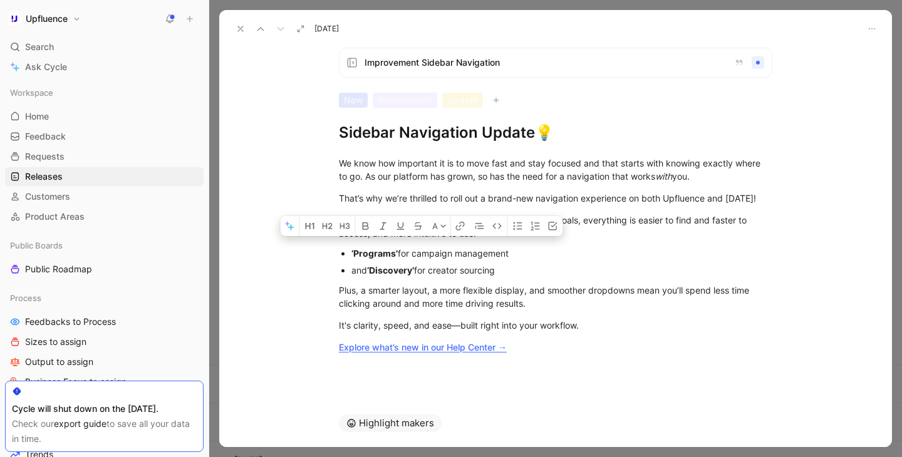
drag, startPoint x: 367, startPoint y: 249, endPoint x: 472, endPoint y: 250, distance: 105.2
click at [472, 240] on div "With a redesigned sidebar that groups apps by your goals, everything is easier …" at bounding box center [555, 227] width 433 height 26
click at [473, 240] on div "With a redesigned sidebar that groups apps by your goals, everything is easier …" at bounding box center [555, 227] width 433 height 26
drag, startPoint x: 473, startPoint y: 250, endPoint x: 367, endPoint y: 245, distance: 105.9
click at [367, 240] on div "With a redesigned sidebar that groups apps by your goals, everything is easier …" at bounding box center [555, 227] width 433 height 26
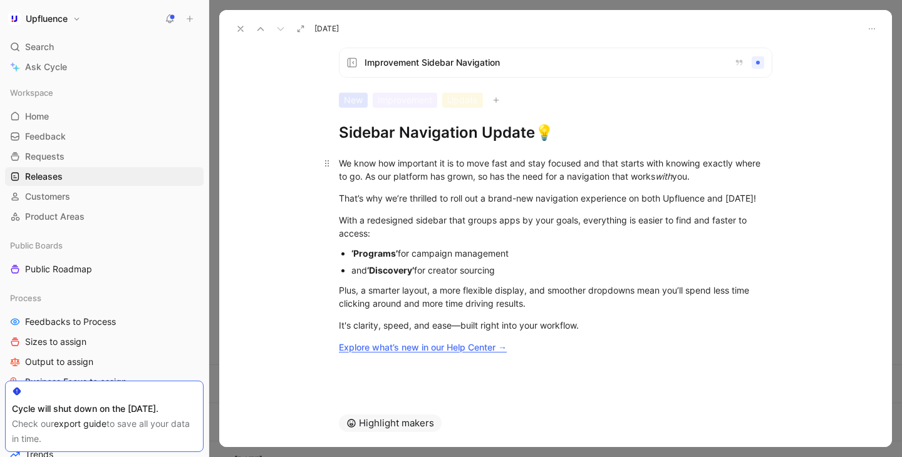
click at [694, 180] on div "We know how important it is to move fast and stay focused and that starts with …" at bounding box center [555, 170] width 433 height 26
click at [554, 310] on div "Plus, a smarter layout, a more flexible display, and smoother dropdowns mean yo…" at bounding box center [555, 297] width 433 height 26
click at [369, 306] on div "Plus, a smarter layout, a more flexible display, and smoother dropdowns mean yo…" at bounding box center [555, 297] width 433 height 26
drag, startPoint x: 342, startPoint y: 304, endPoint x: 574, endPoint y: 319, distance: 232.2
click at [574, 310] on div "Plus, a smarter layout, a more flexible display, and smoother dropdowns mean yo…" at bounding box center [555, 297] width 433 height 26
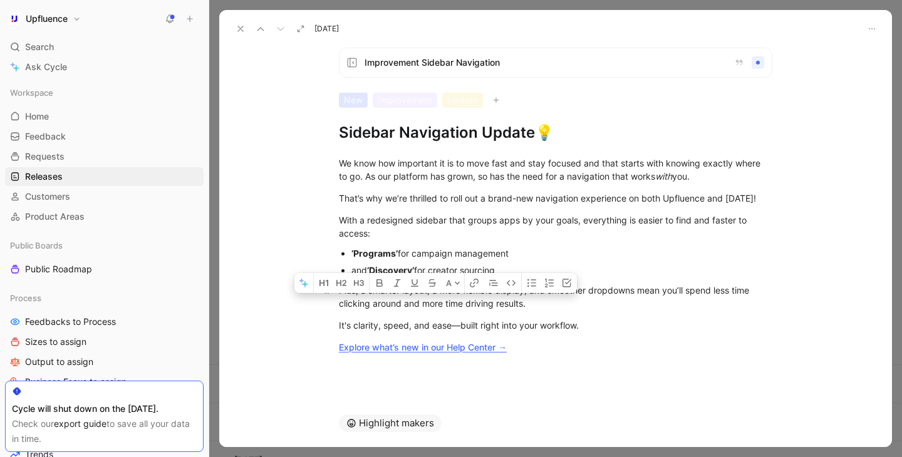
click at [574, 310] on div "Plus, a smarter layout, a more flexible display, and smoother dropdowns mean yo…" at bounding box center [555, 297] width 433 height 26
drag, startPoint x: 584, startPoint y: 332, endPoint x: 332, endPoint y: 300, distance: 253.8
click at [332, 300] on div "We know how important it is to move fast and stay focused and that starts with …" at bounding box center [555, 255] width 672 height 225
copy div "Plus, a smarter layout, a more flexible display, and smoother dropdowns mean yo…"
click at [528, 99] on div "New Improvement Update" at bounding box center [555, 100] width 433 height 15
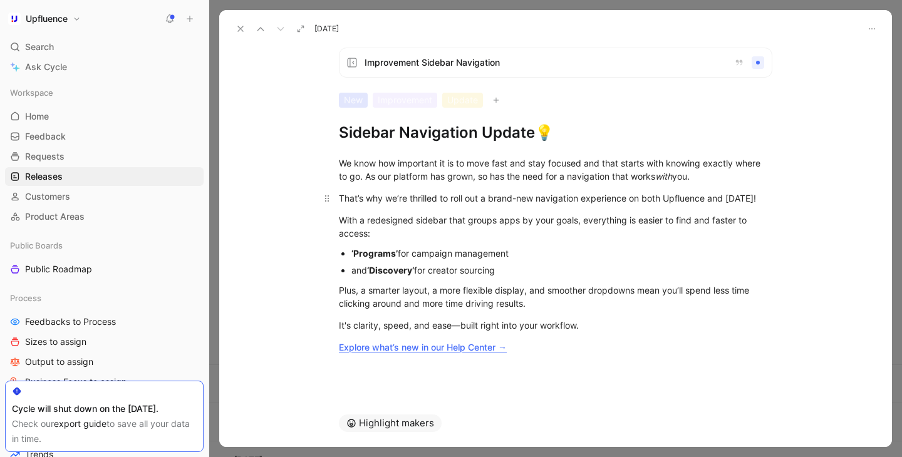
click at [606, 209] on p "That’s why we’re thrilled to roll out a brand-new navigation experience on both…" at bounding box center [555, 198] width 481 height 21
drag, startPoint x: 341, startPoint y: 301, endPoint x: 590, endPoint y: 315, distance: 250.2
click at [590, 310] on div "Plus, a smarter layout, a more flexible display, and smoother dropdowns mean yo…" at bounding box center [555, 297] width 433 height 26
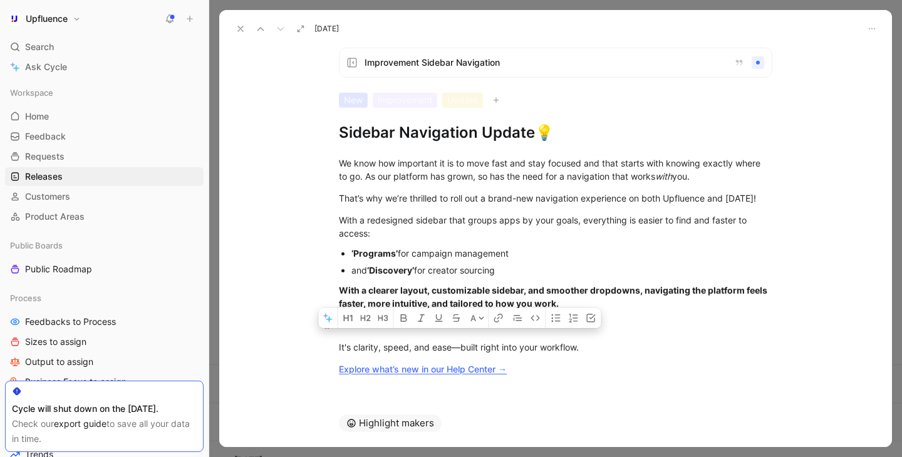
drag, startPoint x: 586, startPoint y: 359, endPoint x: 332, endPoint y: 346, distance: 253.9
click at [332, 346] on div "We know how important it is to move fast and stay focused and that starts with …" at bounding box center [555, 266] width 672 height 247
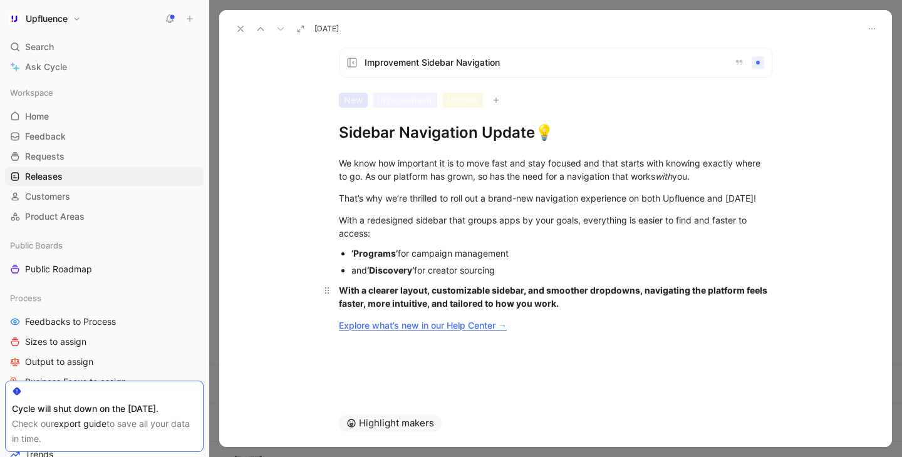
click at [402, 310] on div "With a clearer layout, customizable sidebar, and smoother dropdowns, navigating…" at bounding box center [555, 297] width 433 height 26
click at [388, 287] on icon "button" at bounding box center [392, 283] width 10 height 10
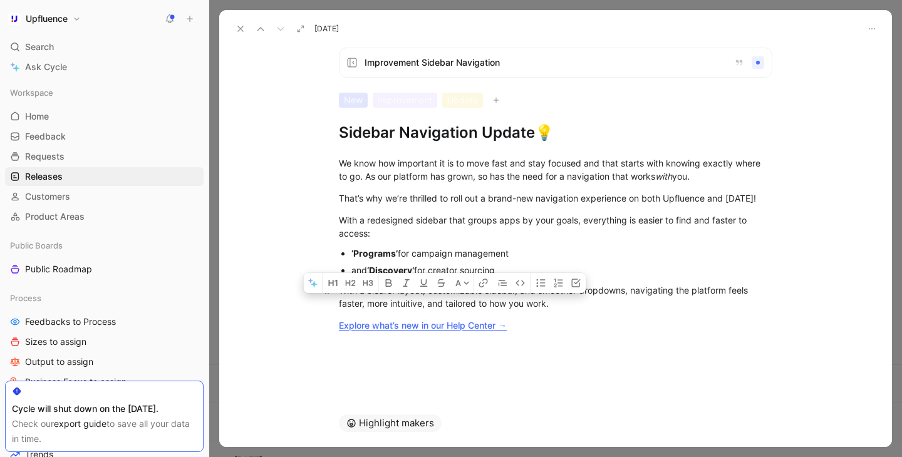
click at [516, 306] on div "With a clearer layout, customizable sidebar, and smoother dropdowns, navigating…" at bounding box center [555, 297] width 433 height 26
click at [603, 310] on div "With a clearer layout, customizable sidebar display, and smoother dropdowns, na…" at bounding box center [555, 297] width 433 height 26
click at [552, 303] on div "With a clearer layout, customizable sidebar display, and smoother dropdowns, na…" at bounding box center [555, 297] width 433 height 26
click at [425, 306] on div "With a clearer layout, customizable sidebar display, and smoother dropdowns, na…" at bounding box center [555, 297] width 433 height 26
drag, startPoint x: 562, startPoint y: 306, endPoint x: 673, endPoint y: 306, distance: 110.8
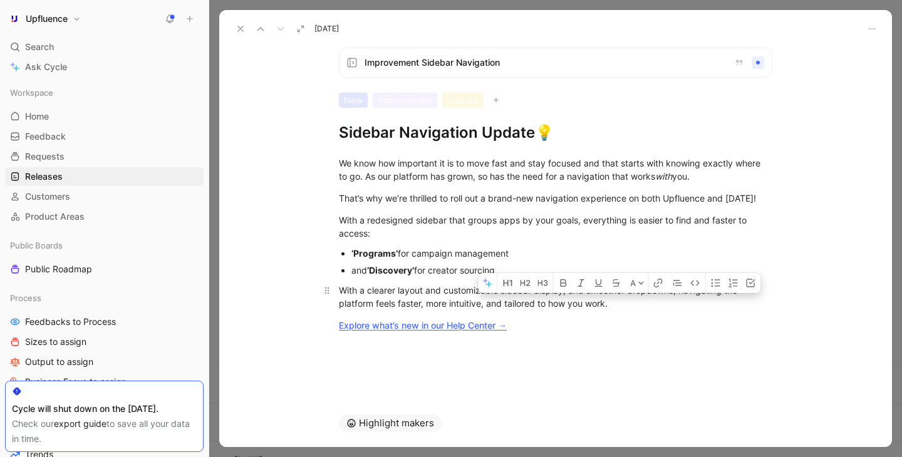
click at [673, 306] on div "With a clearer layout and customizable sidebar display, and smoother dropdowns,…" at bounding box center [555, 297] width 433 height 26
click at [553, 314] on p "With a clearer layout and customizable sidebar display, navigating the platform…" at bounding box center [555, 297] width 481 height 34
click at [539, 332] on div "Explore what’s new in our Help Center →" at bounding box center [555, 325] width 433 height 13
drag, startPoint x: 539, startPoint y: 341, endPoint x: 310, endPoint y: 339, distance: 229.2
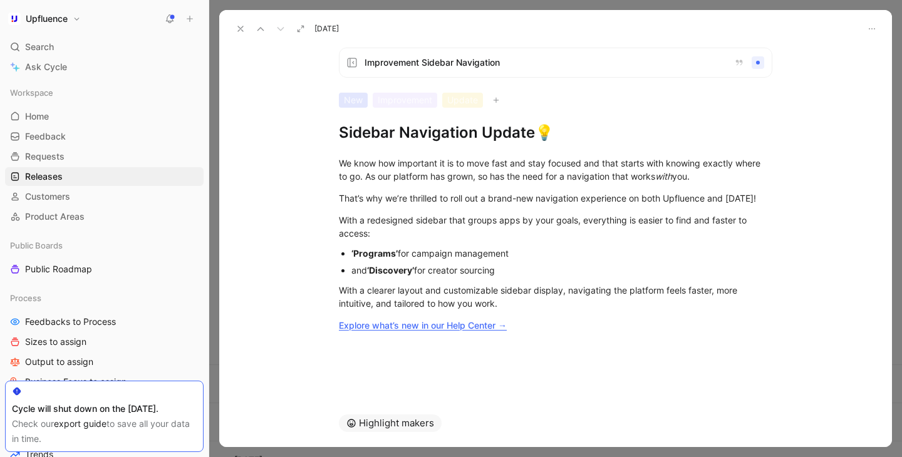
click at [310, 339] on div "We know how important it is to move fast and stay focused and that starts with …" at bounding box center [555, 244] width 672 height 203
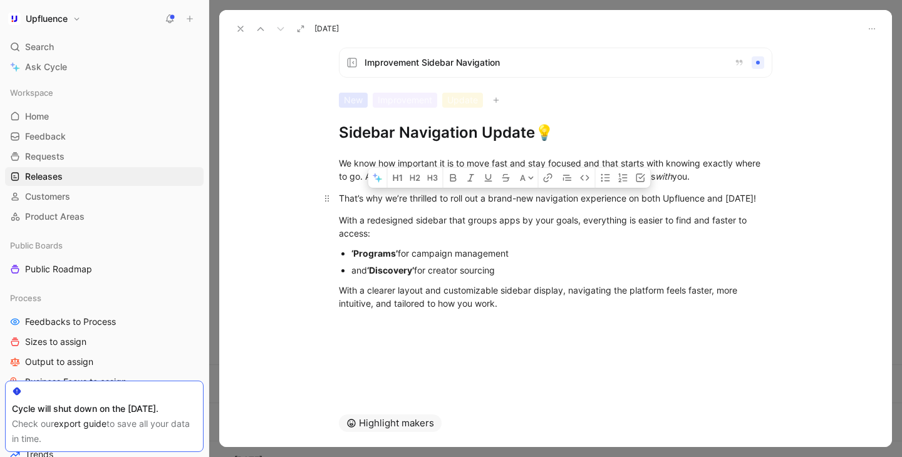
drag, startPoint x: 386, startPoint y: 213, endPoint x: 630, endPoint y: 196, distance: 244.2
click at [630, 196] on div "That’s why we’re thrilled to roll out a brand-new navigation experience on both…" at bounding box center [555, 198] width 433 height 13
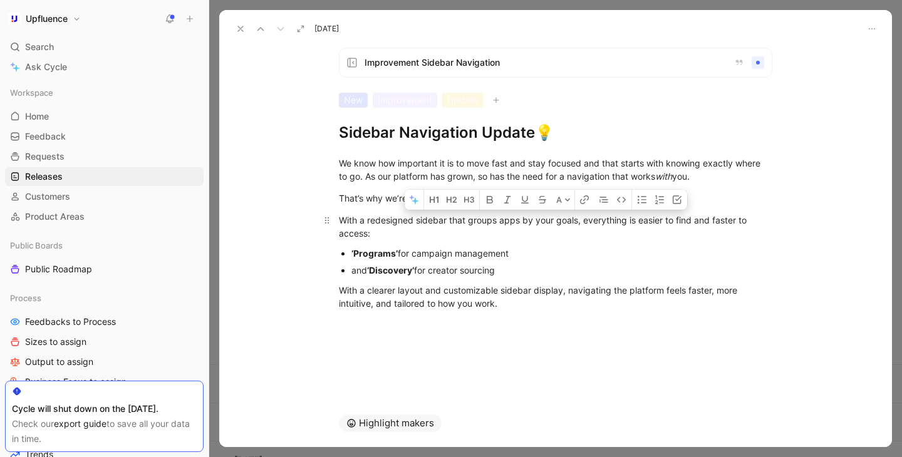
drag, startPoint x: 536, startPoint y: 221, endPoint x: 554, endPoint y: 218, distance: 18.4
click at [555, 219] on div "With a redesigned sidebar that groups apps by your goals, everything is easier …" at bounding box center [555, 227] width 433 height 26
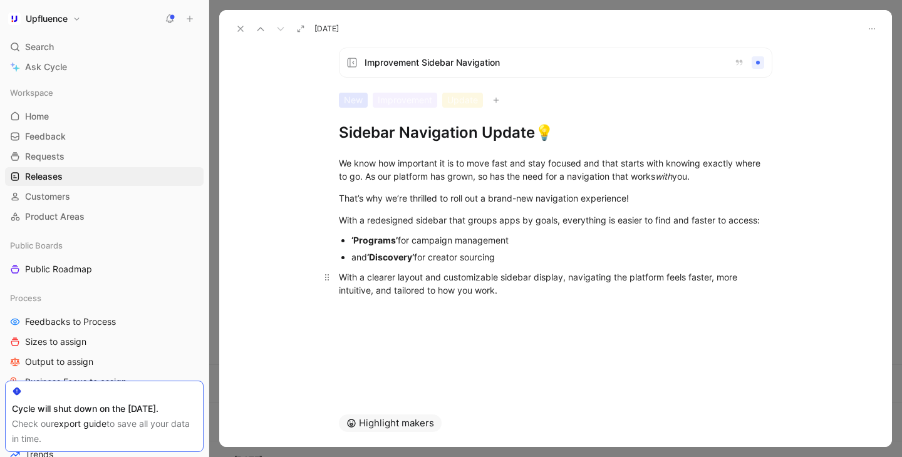
click at [519, 289] on div "With a clearer layout and customizable sidebar display, navigating the platform…" at bounding box center [555, 283] width 433 height 26
click at [562, 278] on div "With a clearer layout and customizable sidebar display, navigating the platform…" at bounding box center [555, 283] width 433 height 26
click at [551, 257] on div "and ‘Discovery’ for creator sourcing" at bounding box center [561, 256] width 421 height 13
click at [523, 299] on p "With a clearer layout and customizable sidebar display, navigating the platform…" at bounding box center [555, 284] width 481 height 34
click at [241, 31] on icon at bounding box center [240, 29] width 10 height 10
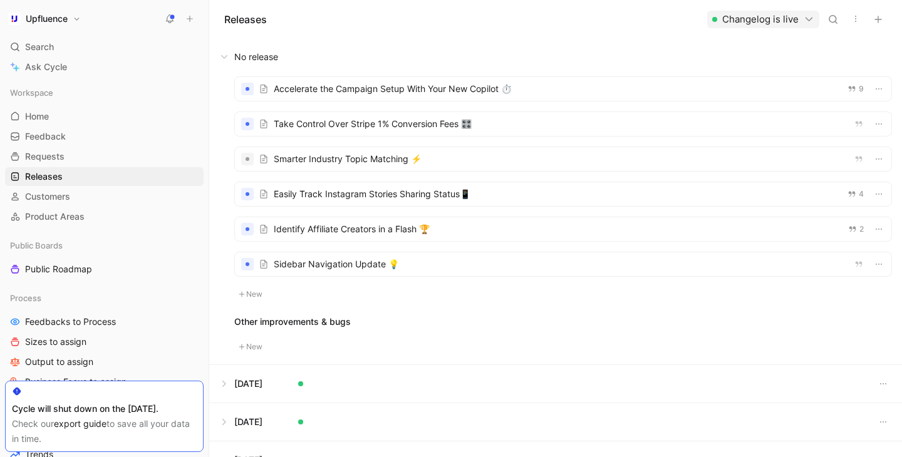
click at [428, 24] on div "Releases Changelog is live" at bounding box center [555, 19] width 693 height 38
